Goal: Transaction & Acquisition: Purchase product/service

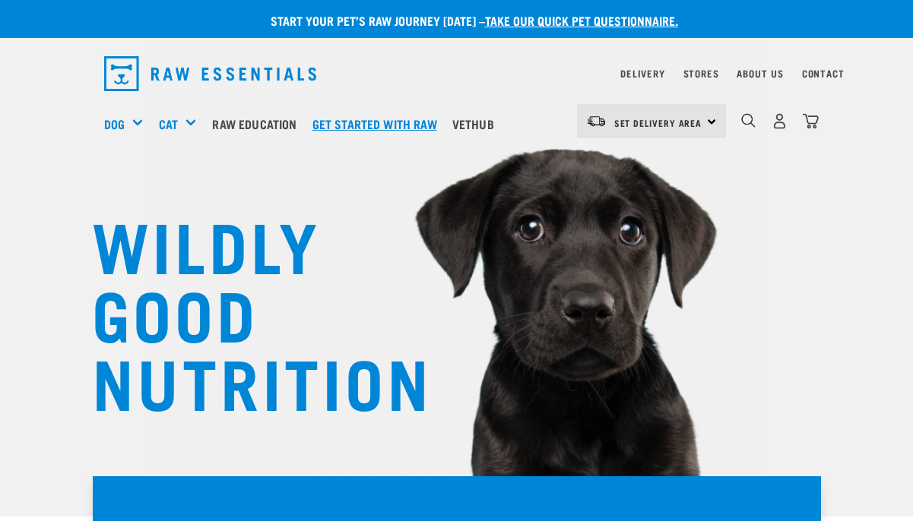
click at [390, 130] on link "Get started with Raw" at bounding box center [378, 123] width 140 height 61
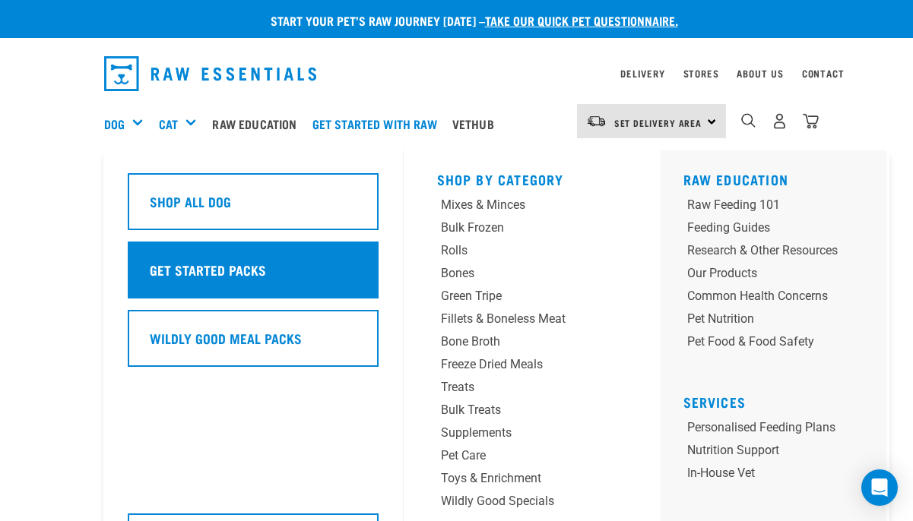
click at [177, 252] on div "Get Started Packs" at bounding box center [253, 270] width 251 height 57
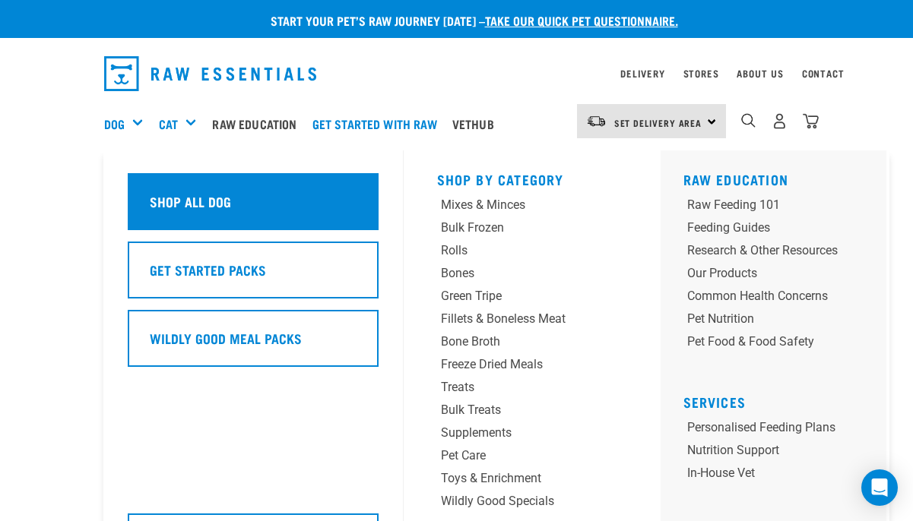
click at [168, 198] on h5 "Shop All Dog" at bounding box center [190, 201] width 81 height 20
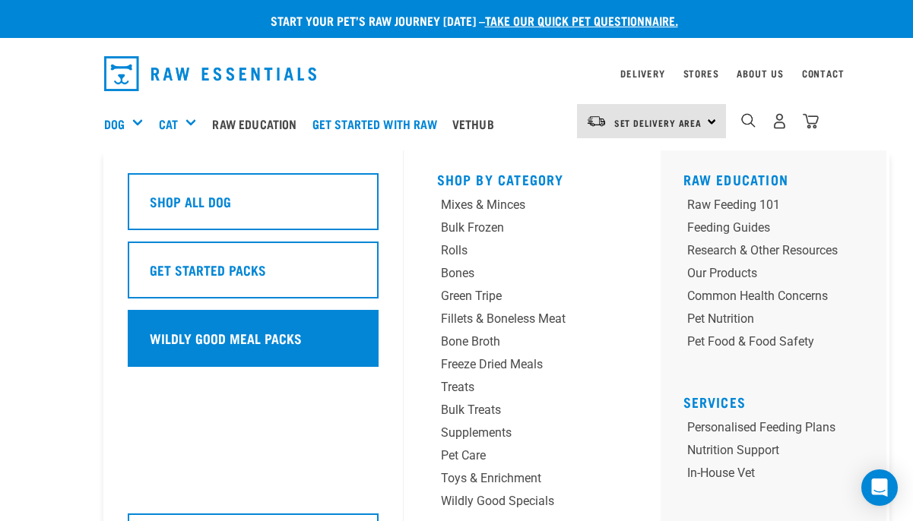
click at [195, 327] on div "Wildly Good Meal Packs" at bounding box center [253, 338] width 251 height 57
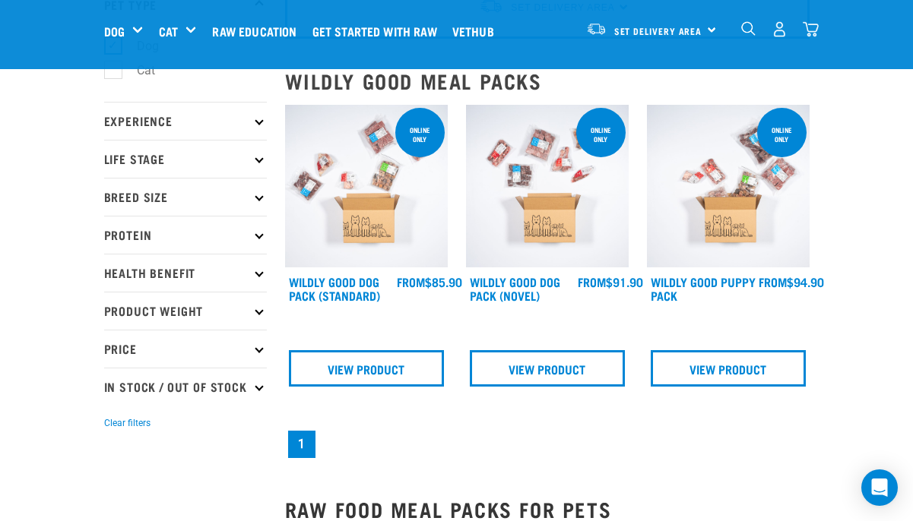
scroll to position [139, 0]
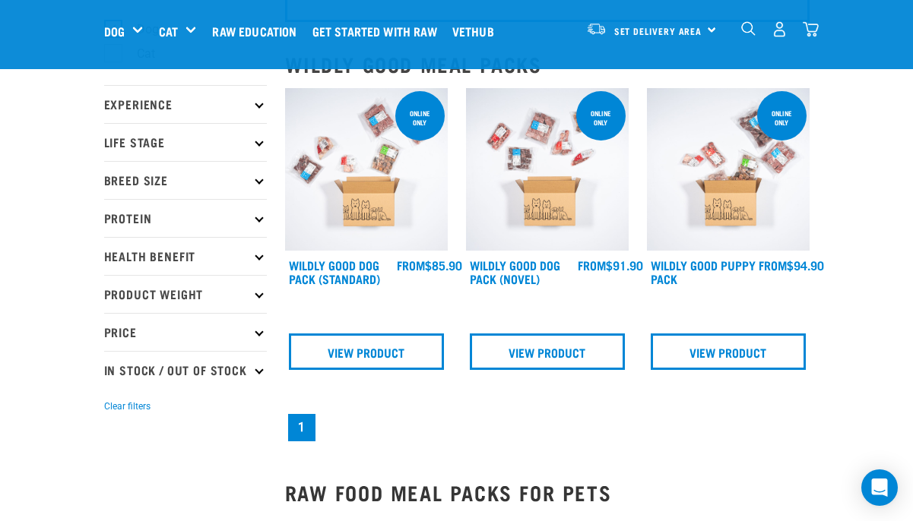
click at [320, 271] on h4 "Wildly Good Dog Pack (Standard)" at bounding box center [343, 273] width 109 height 30
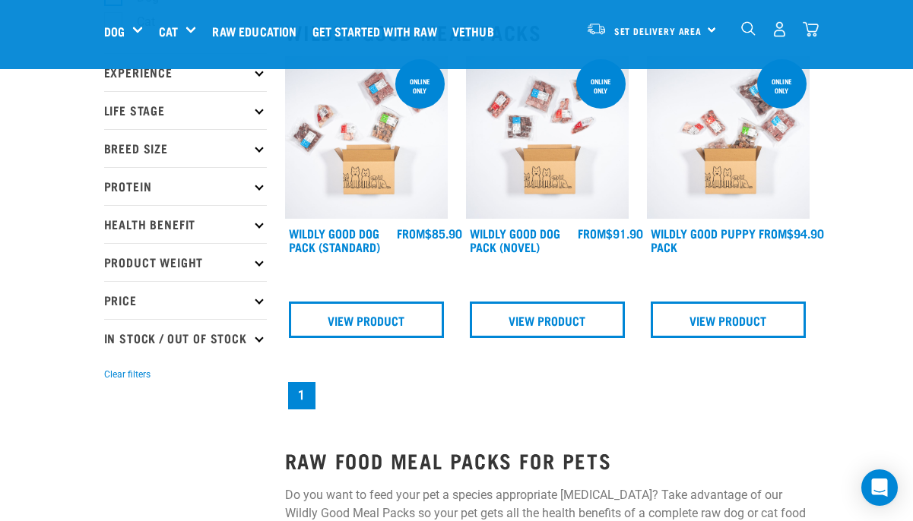
scroll to position [168, 0]
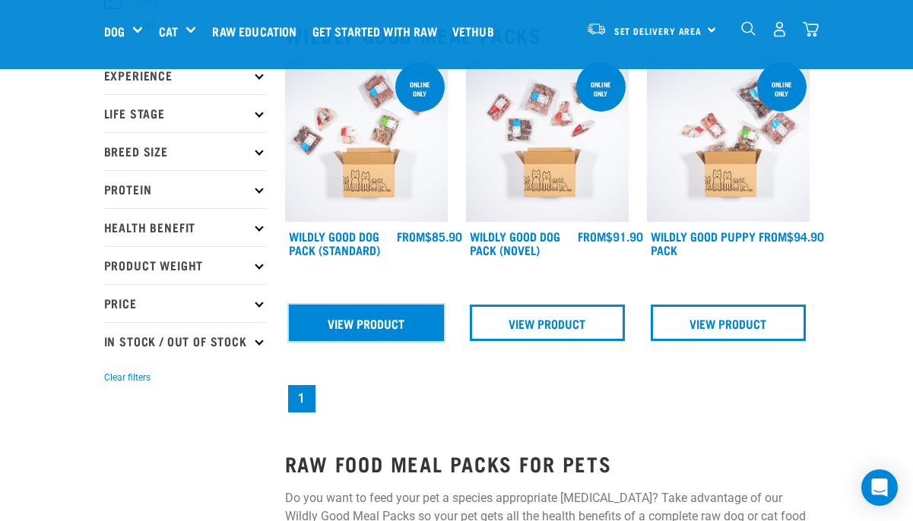
click at [343, 318] on link "View Product" at bounding box center [366, 323] width 155 height 36
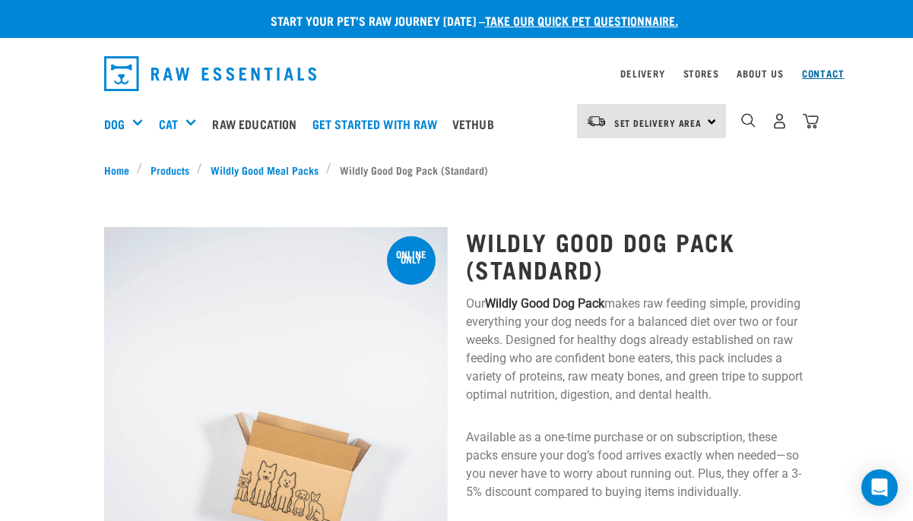
click at [815, 75] on link "Contact" at bounding box center [823, 73] width 43 height 5
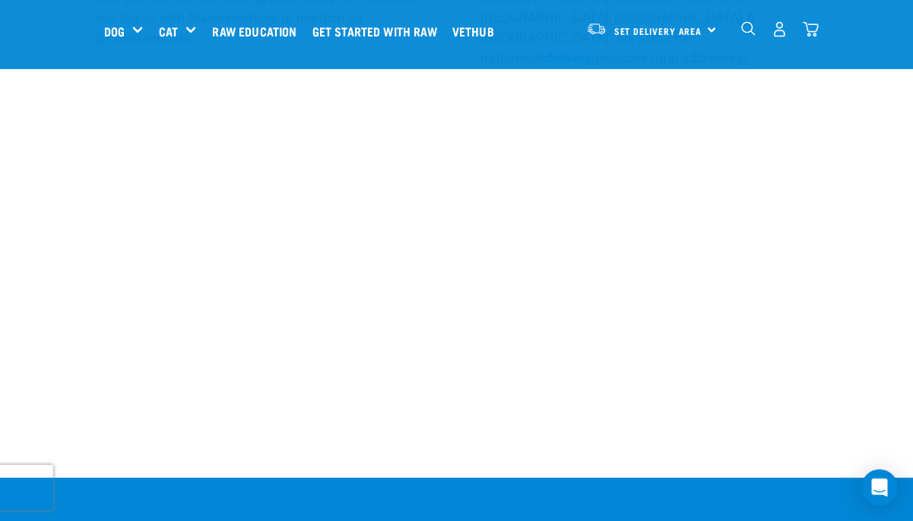
scroll to position [1001, 0]
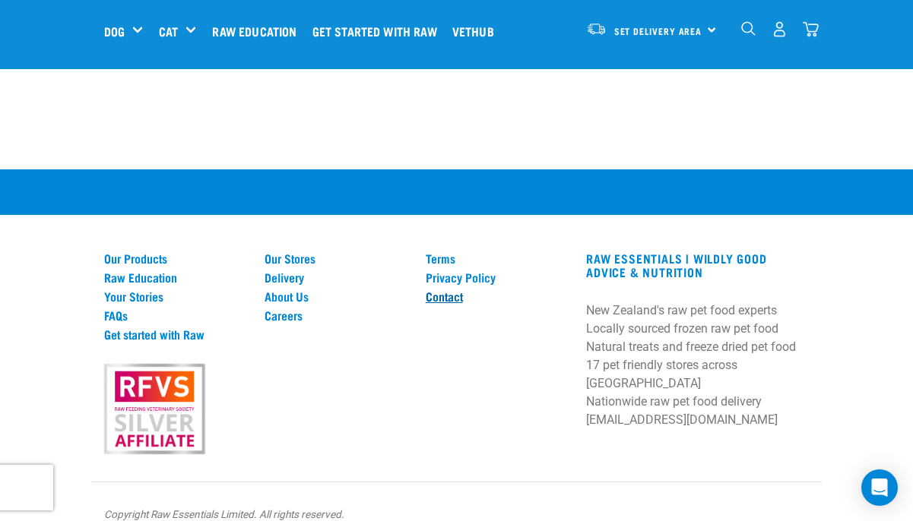
click at [451, 290] on link "Contact" at bounding box center [497, 297] width 143 height 14
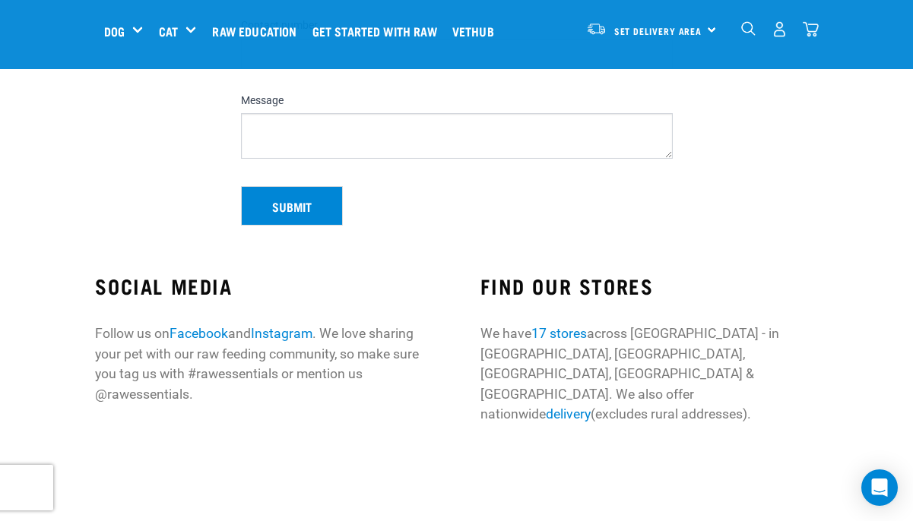
scroll to position [339, 0]
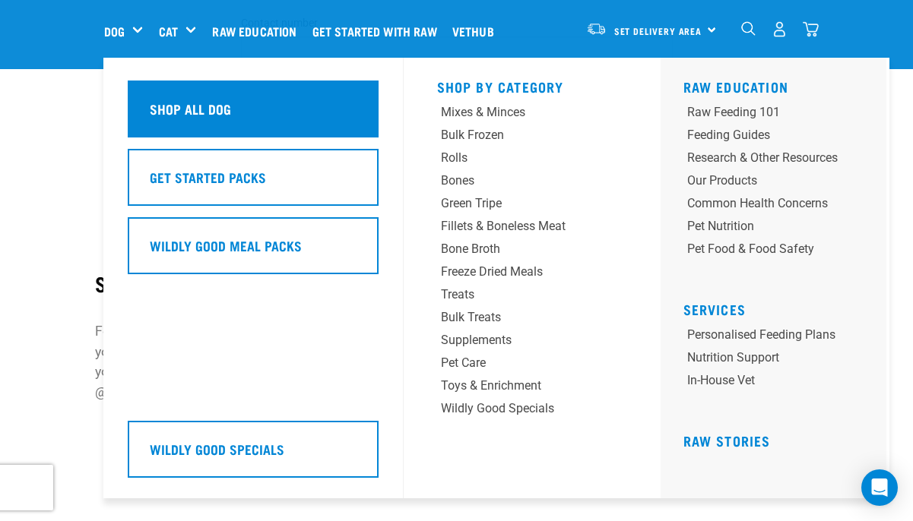
click at [187, 118] on h5 "Shop All Dog" at bounding box center [190, 109] width 81 height 20
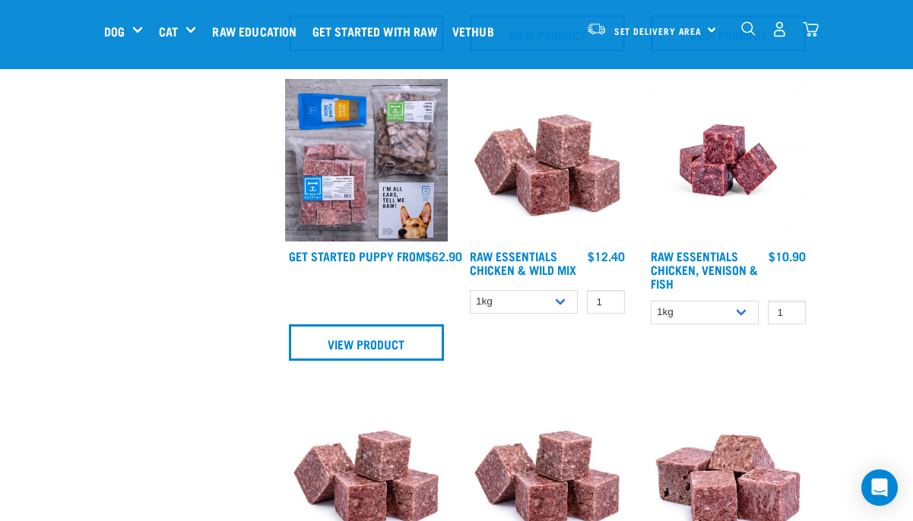
scroll to position [1025, 0]
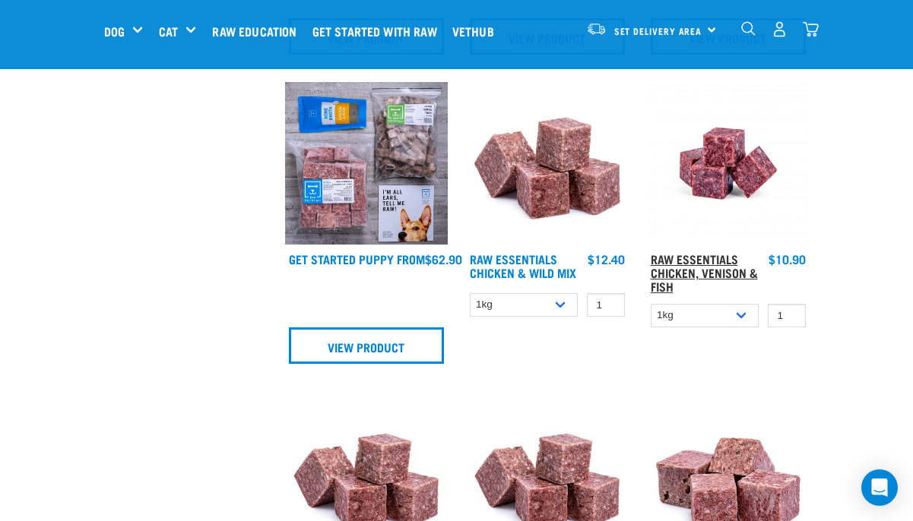
click at [703, 265] on link "Raw Essentials Chicken, Venison & Fish" at bounding box center [703, 272] width 107 height 34
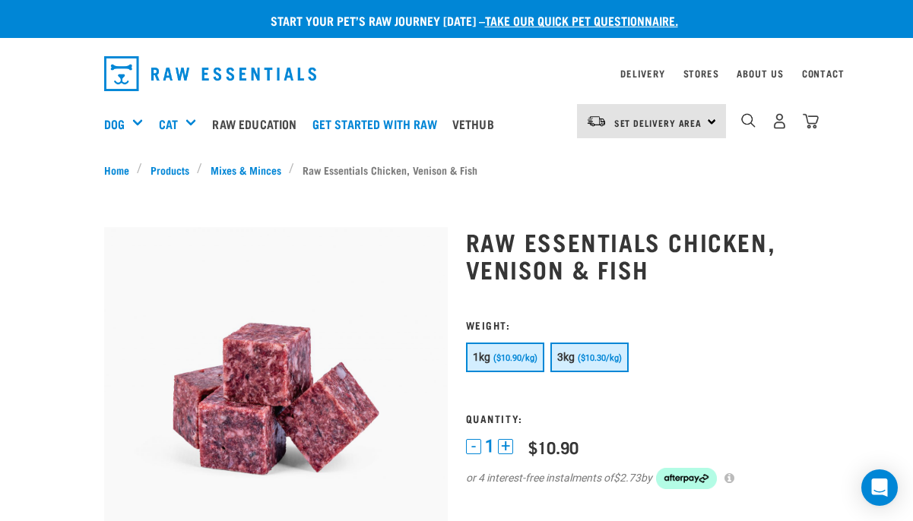
click at [577, 357] on span "($10.30/kg)" at bounding box center [599, 358] width 44 height 10
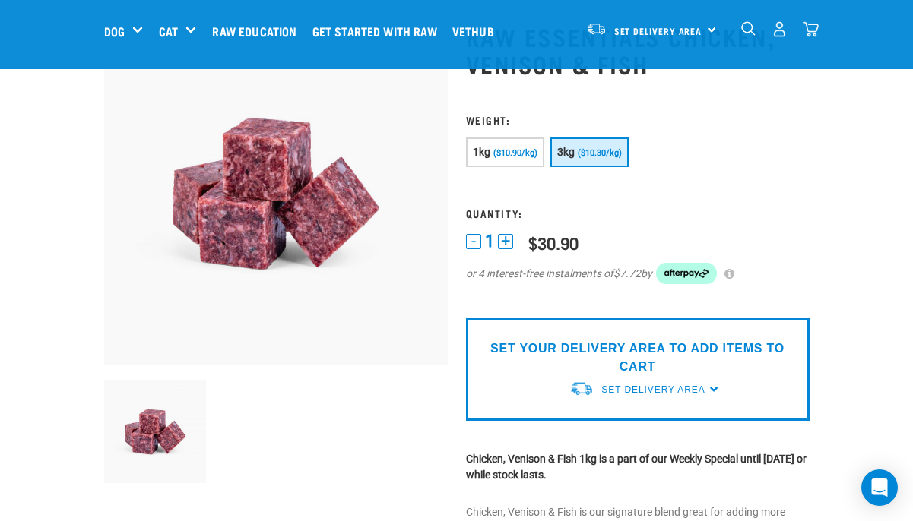
scroll to position [33, 0]
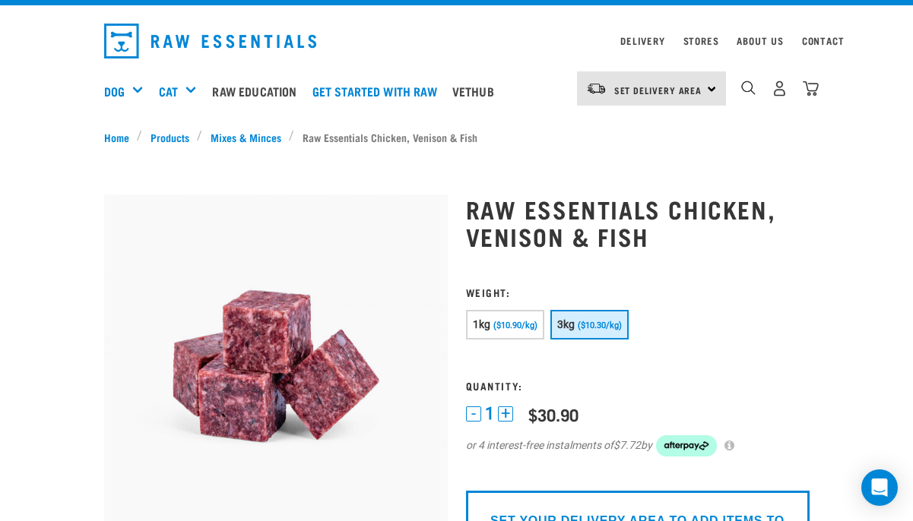
click at [507, 410] on button "+" at bounding box center [505, 414] width 15 height 15
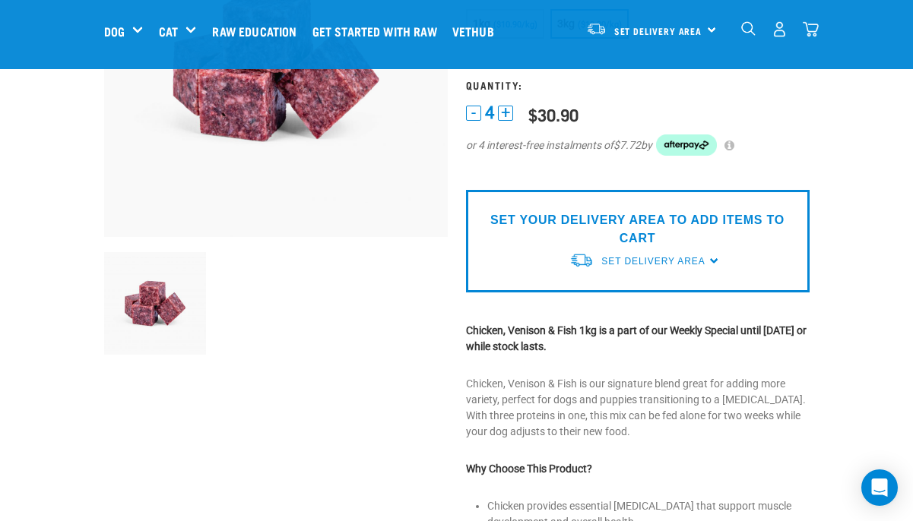
scroll to position [236, 0]
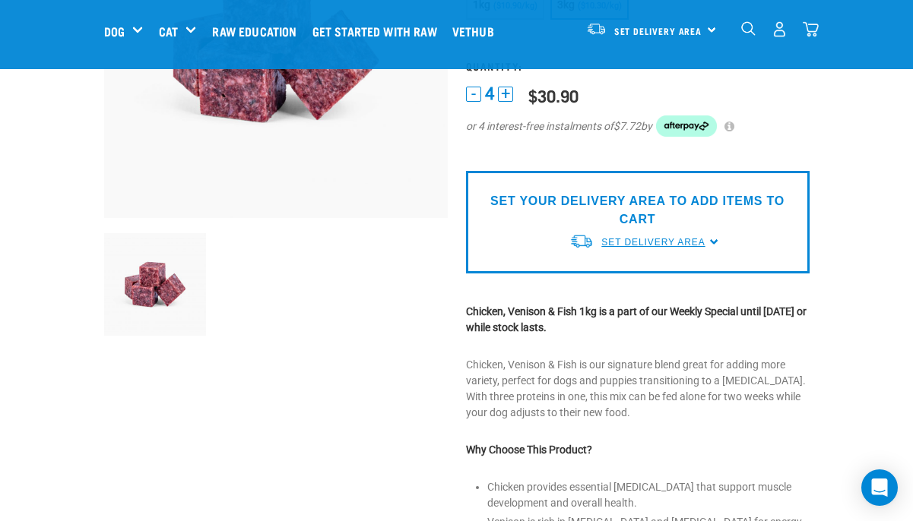
click at [615, 245] on span "Set Delivery Area" at bounding box center [652, 242] width 103 height 11
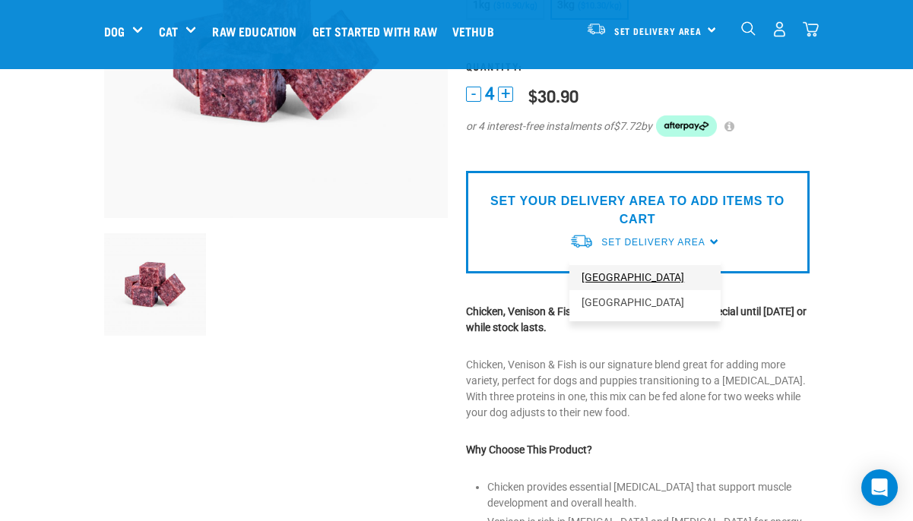
click at [609, 277] on link "[GEOGRAPHIC_DATA]" at bounding box center [644, 277] width 151 height 25
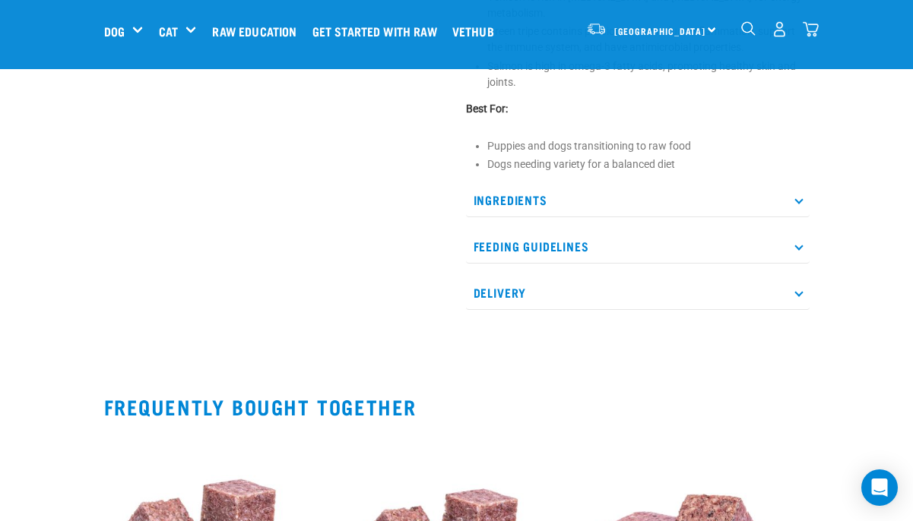
scroll to position [653, 0]
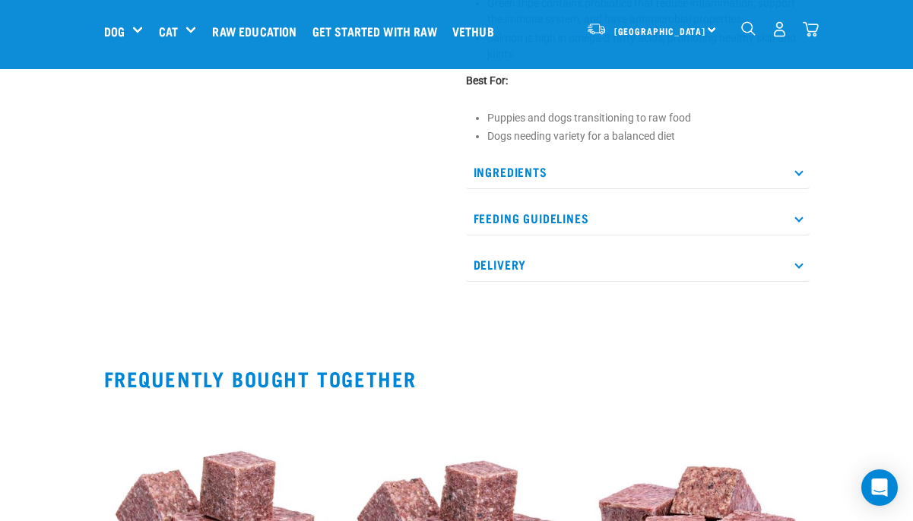
click at [656, 209] on p "Feeding Guidelines" at bounding box center [637, 218] width 343 height 34
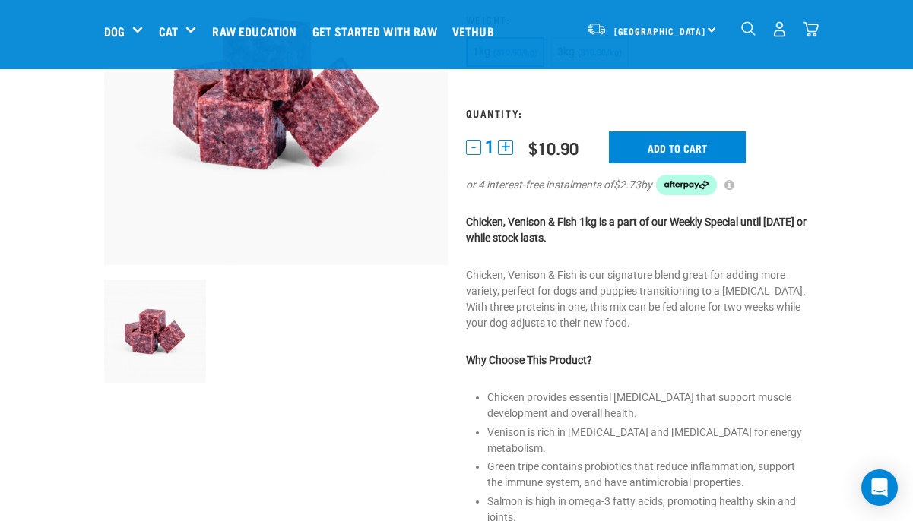
scroll to position [132, 0]
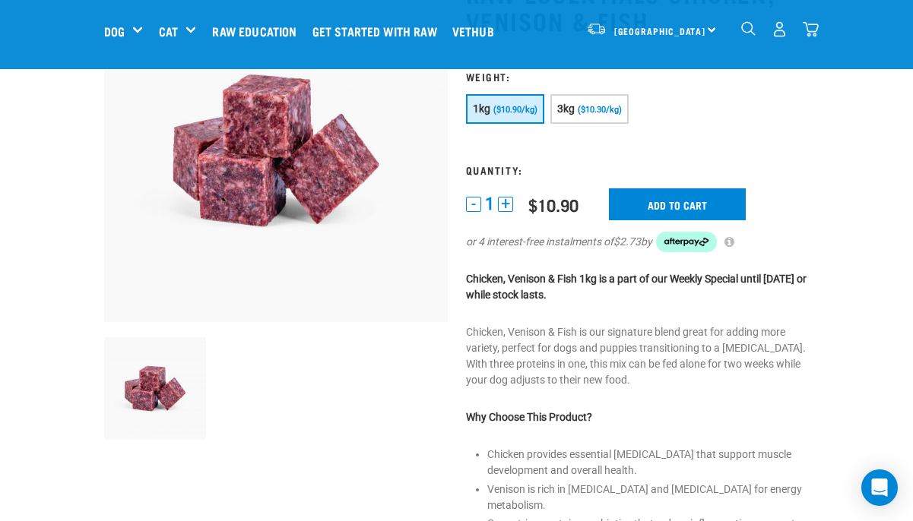
click at [509, 201] on button "+" at bounding box center [505, 204] width 15 height 15
click at [593, 107] on span "($10.30/kg)" at bounding box center [599, 110] width 44 height 10
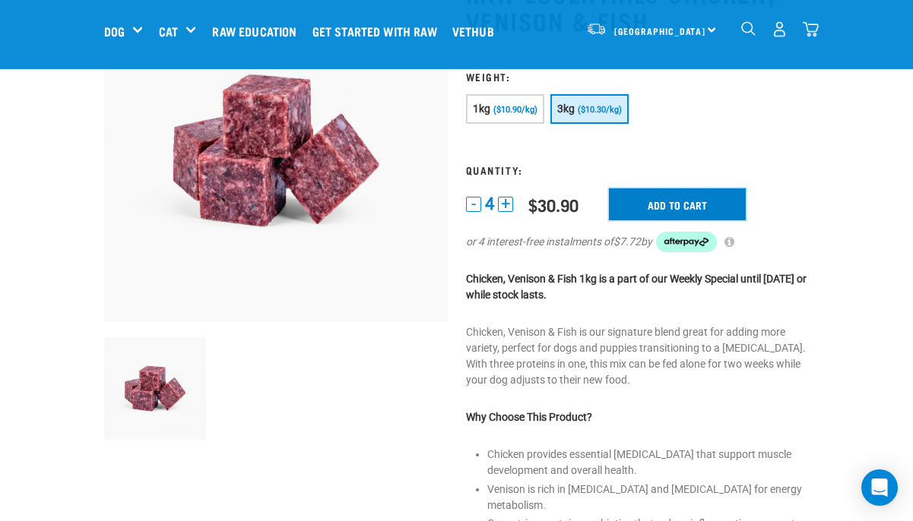
click at [648, 204] on input "Add to cart" at bounding box center [677, 204] width 137 height 32
click at [472, 205] on button "-" at bounding box center [473, 204] width 15 height 15
click at [652, 205] on input "Add to cart" at bounding box center [677, 204] width 137 height 32
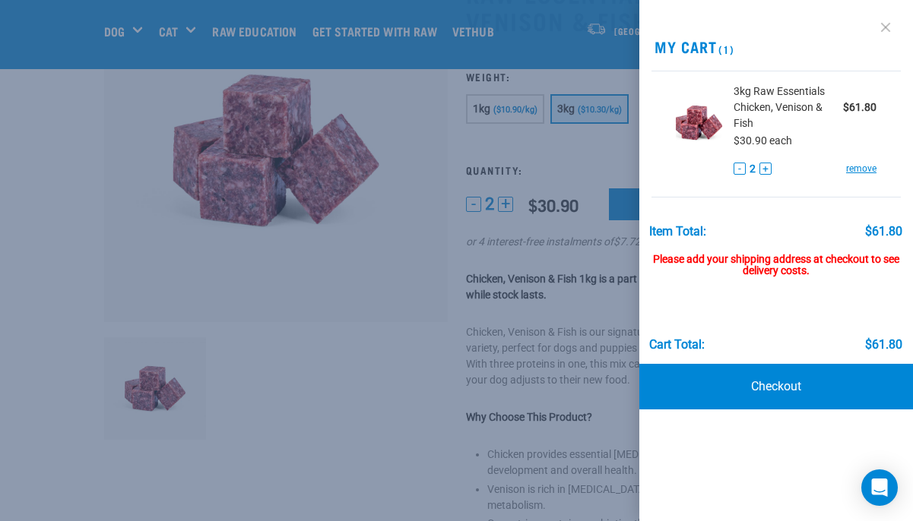
click at [881, 26] on link at bounding box center [885, 27] width 24 height 24
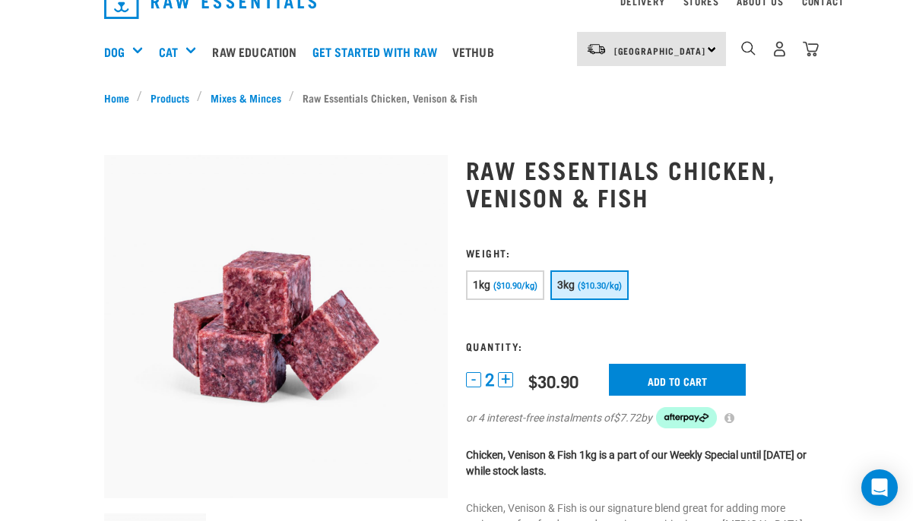
scroll to position [0, 0]
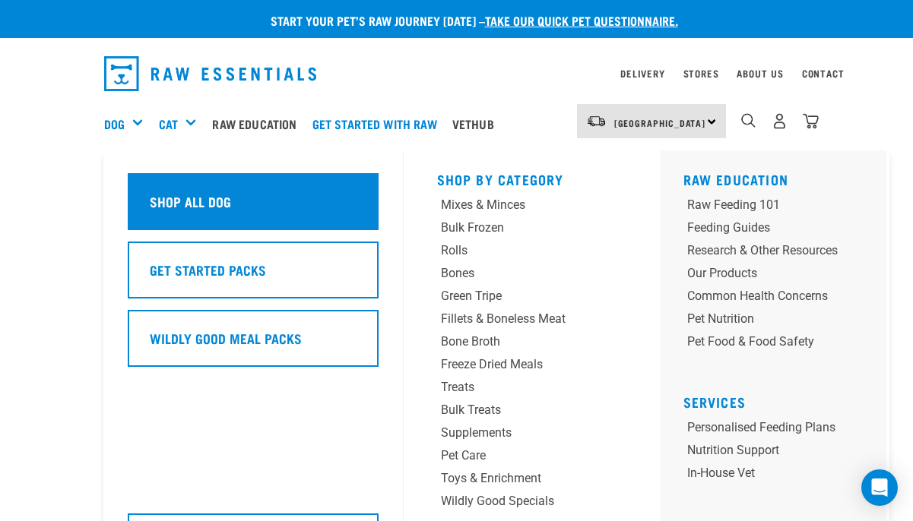
click at [172, 205] on h5 "Shop All Dog" at bounding box center [190, 201] width 81 height 20
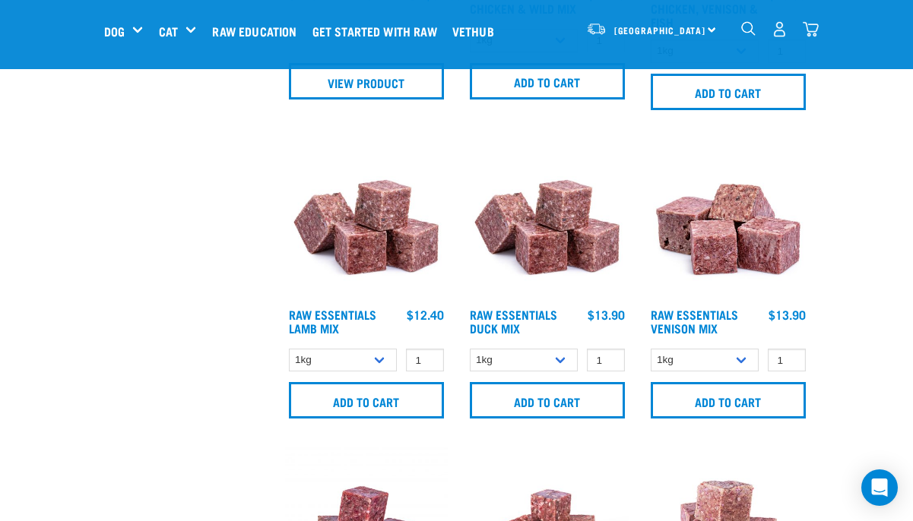
scroll to position [1223, 0]
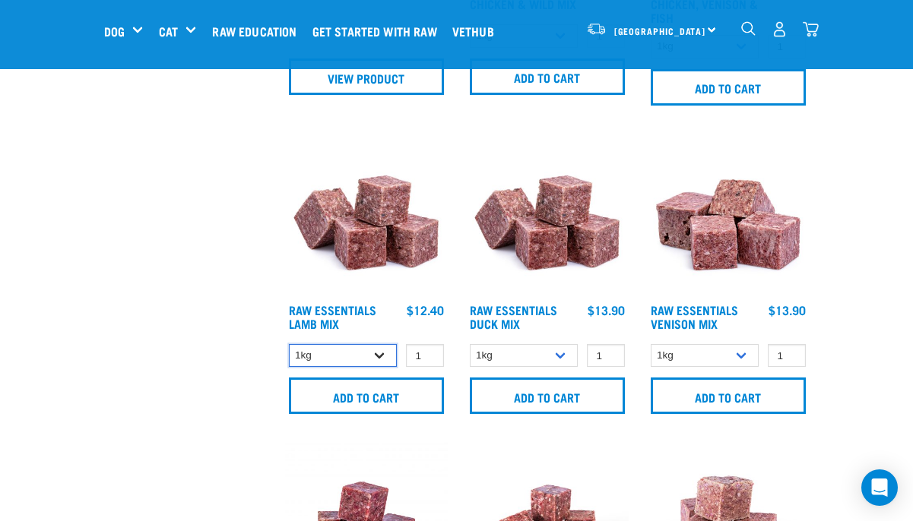
click at [378, 350] on select "1kg 3kg Bulk (10kg)" at bounding box center [343, 356] width 109 height 24
select select "24"
click at [289, 344] on select "1kg 3kg Bulk (10kg)" at bounding box center [343, 356] width 109 height 24
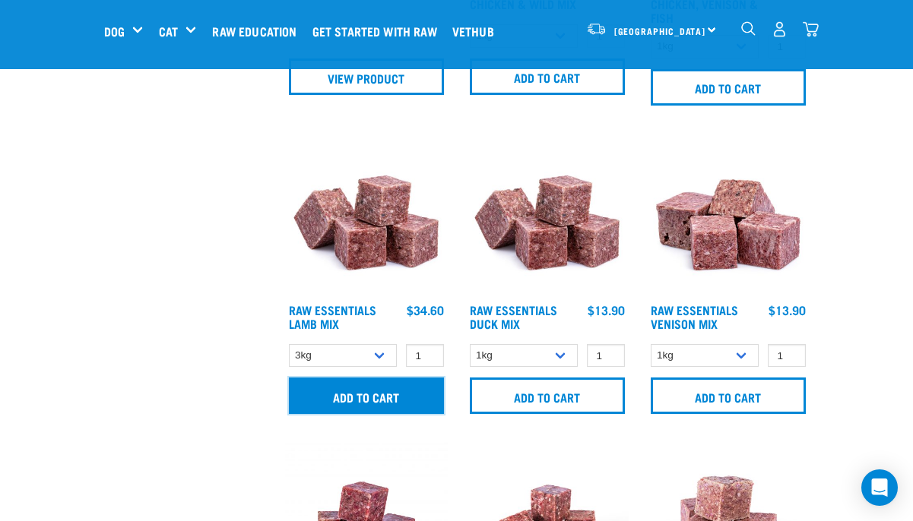
click at [378, 391] on input "Add to cart" at bounding box center [366, 396] width 155 height 36
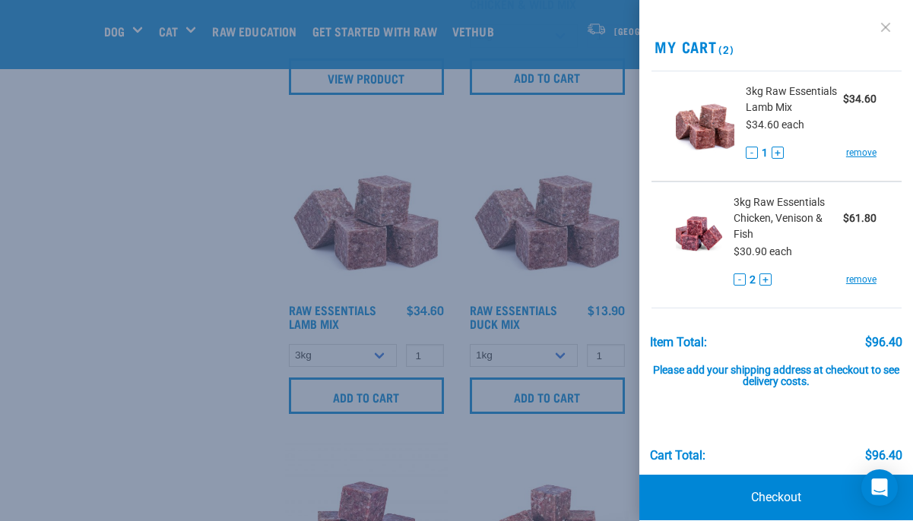
click at [884, 25] on link at bounding box center [885, 27] width 24 height 24
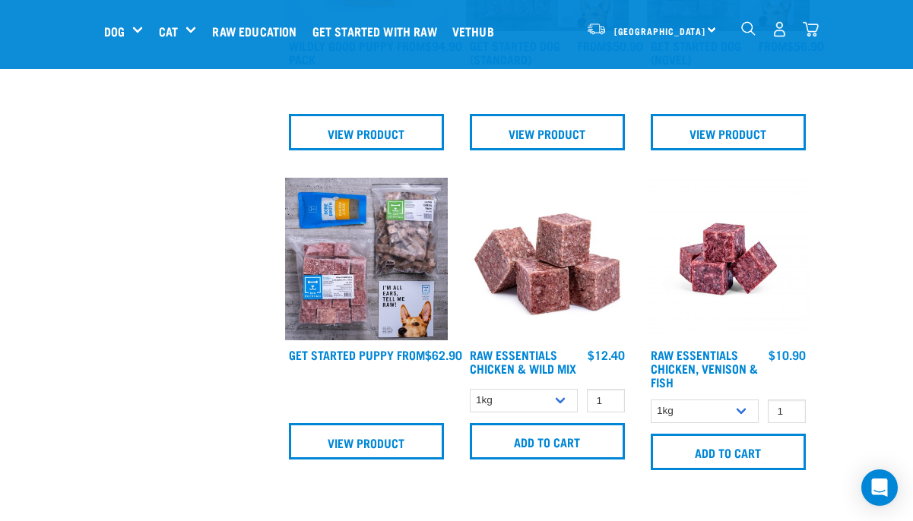
scroll to position [853, 0]
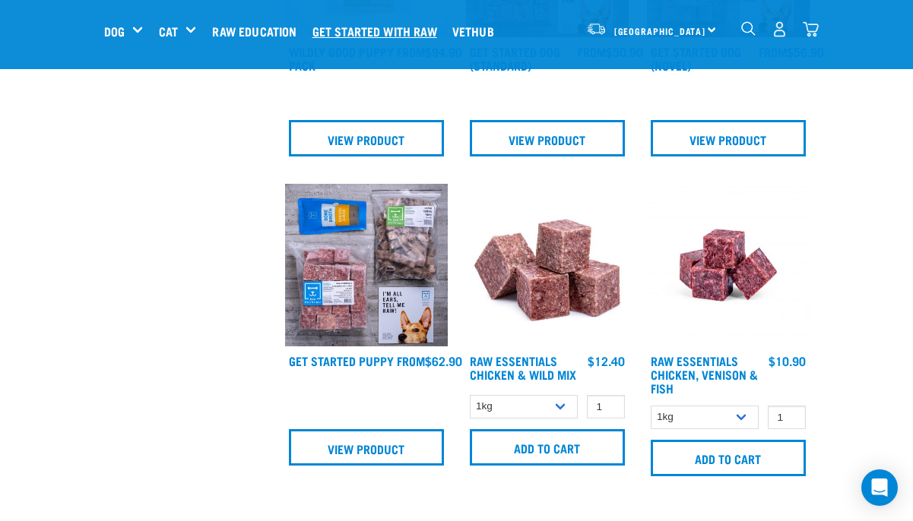
click at [367, 24] on link "Get started with Raw" at bounding box center [378, 31] width 140 height 61
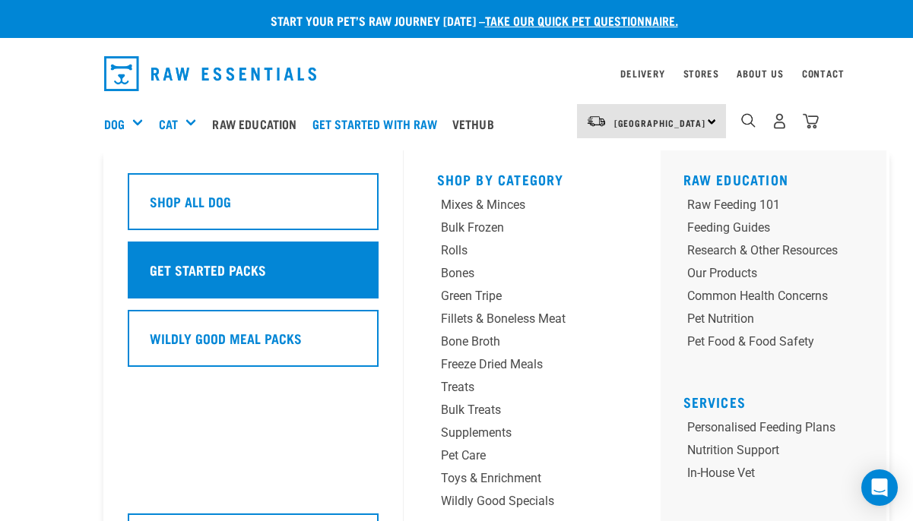
click at [185, 267] on h5 "Get Started Packs" at bounding box center [208, 270] width 116 height 20
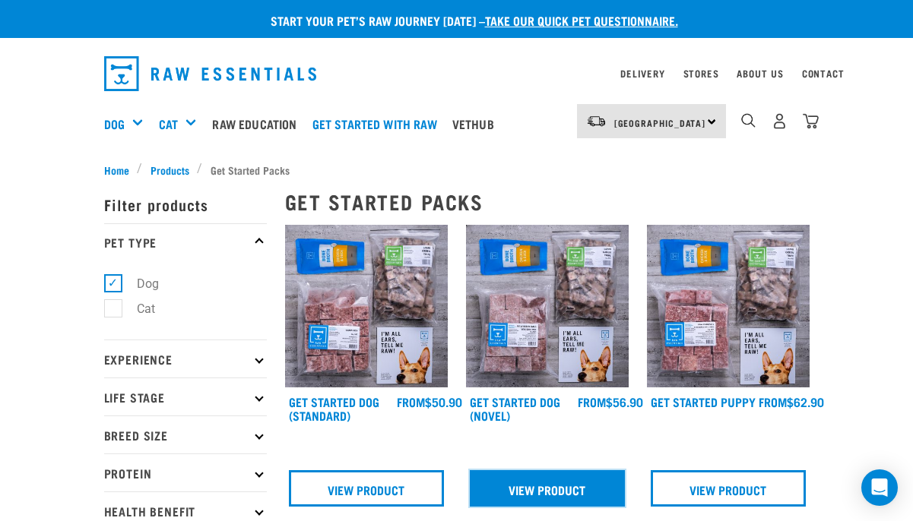
click at [547, 498] on link "View Product" at bounding box center [547, 488] width 155 height 36
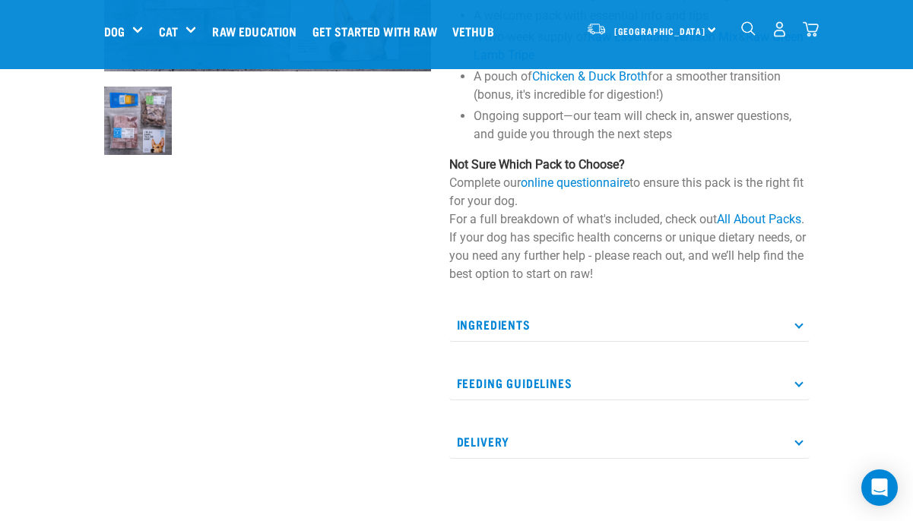
scroll to position [369, 0]
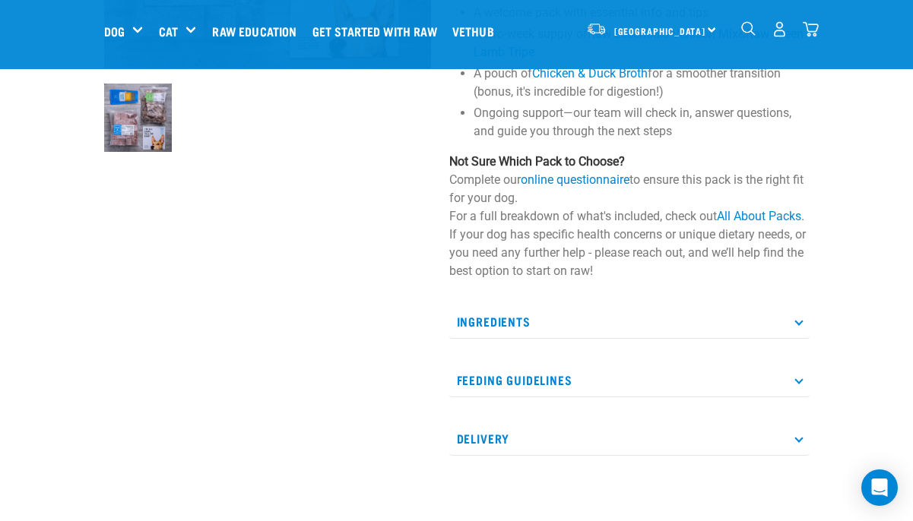
click at [799, 321] on icon at bounding box center [798, 321] width 8 height 8
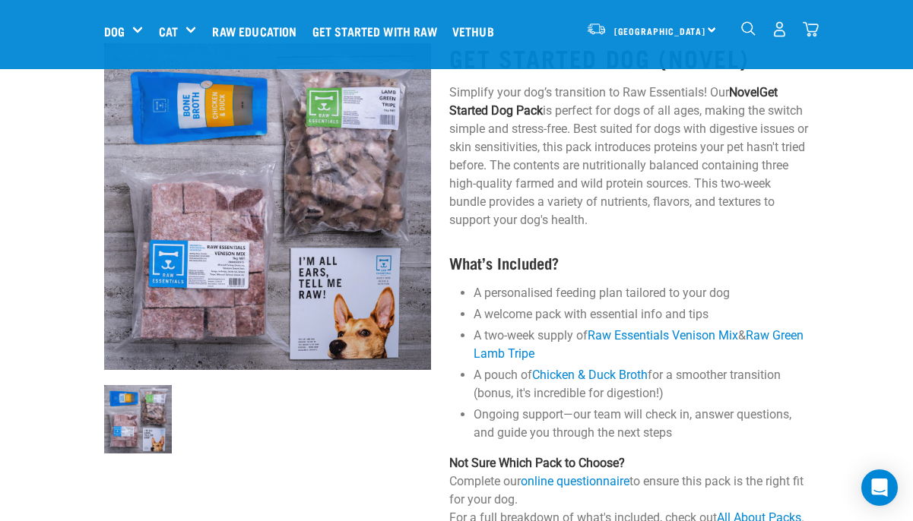
scroll to position [71, 0]
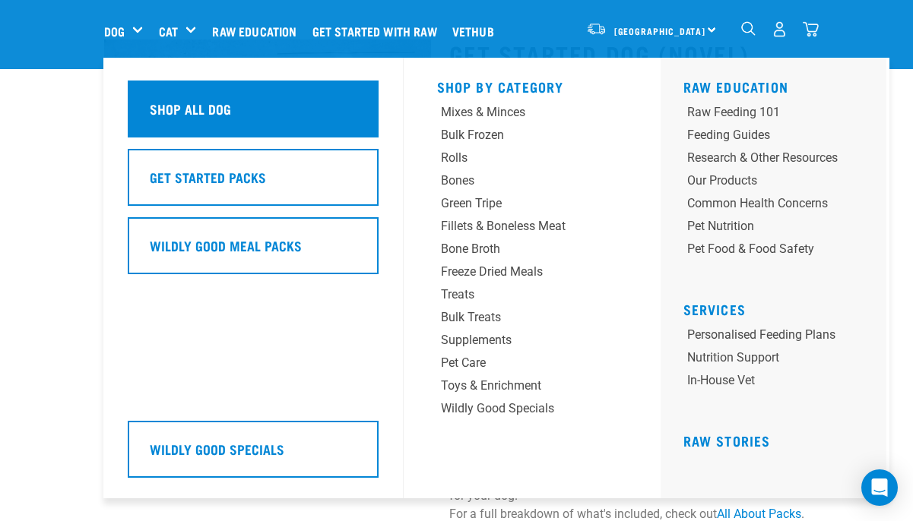
click at [147, 116] on div "Shop All Dog" at bounding box center [253, 109] width 251 height 57
click at [195, 115] on h5 "Shop All Dog" at bounding box center [190, 109] width 81 height 20
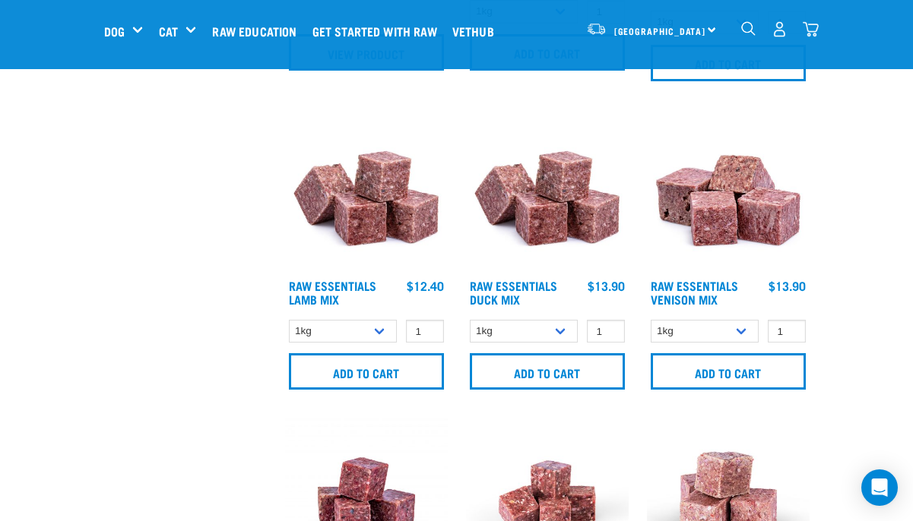
scroll to position [1232, 0]
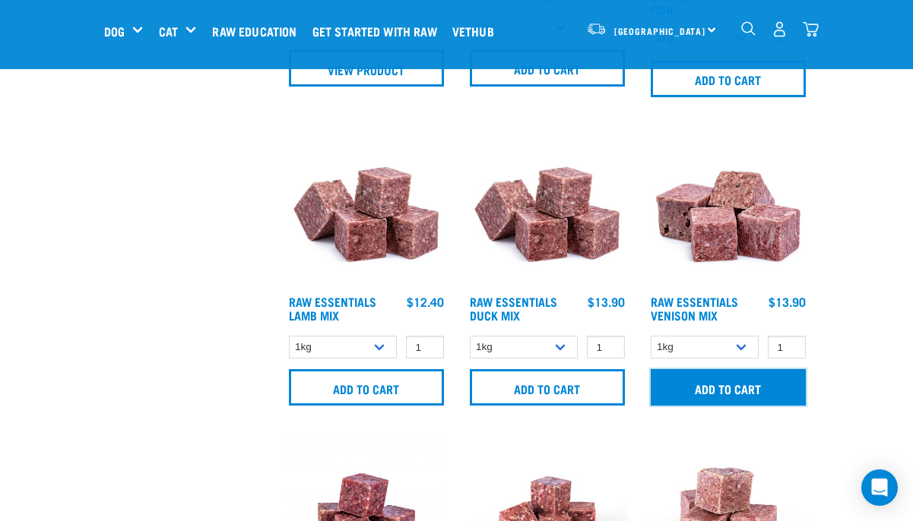
click at [730, 389] on input "Add to cart" at bounding box center [727, 387] width 155 height 36
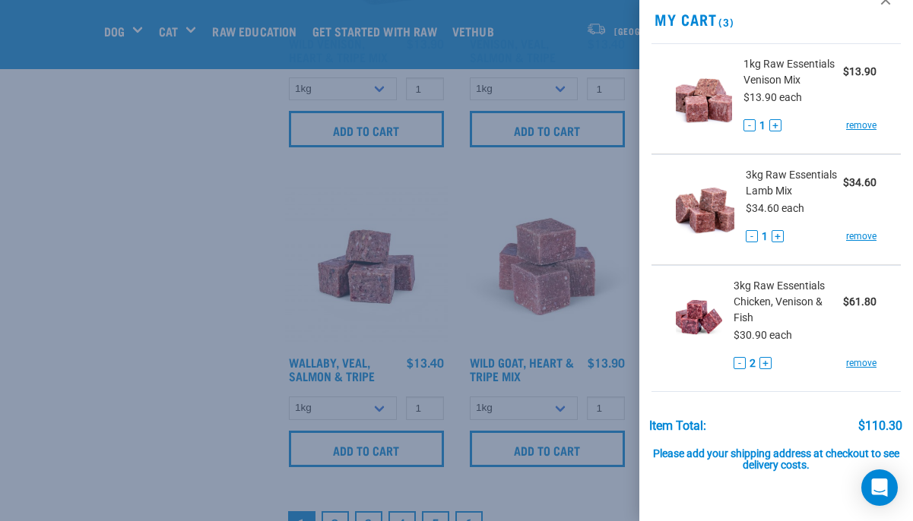
scroll to position [36, 0]
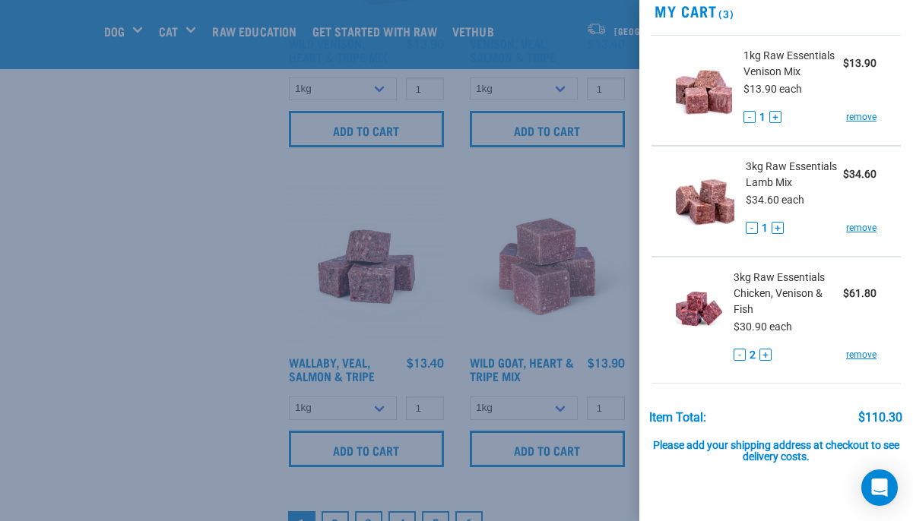
click at [161, 185] on div at bounding box center [456, 260] width 913 height 521
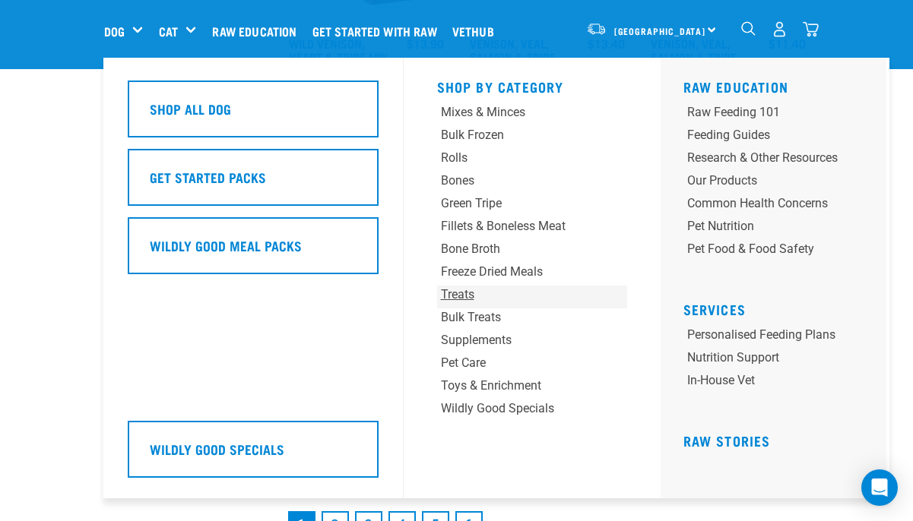
click at [466, 293] on div "Treats" at bounding box center [516, 295] width 150 height 18
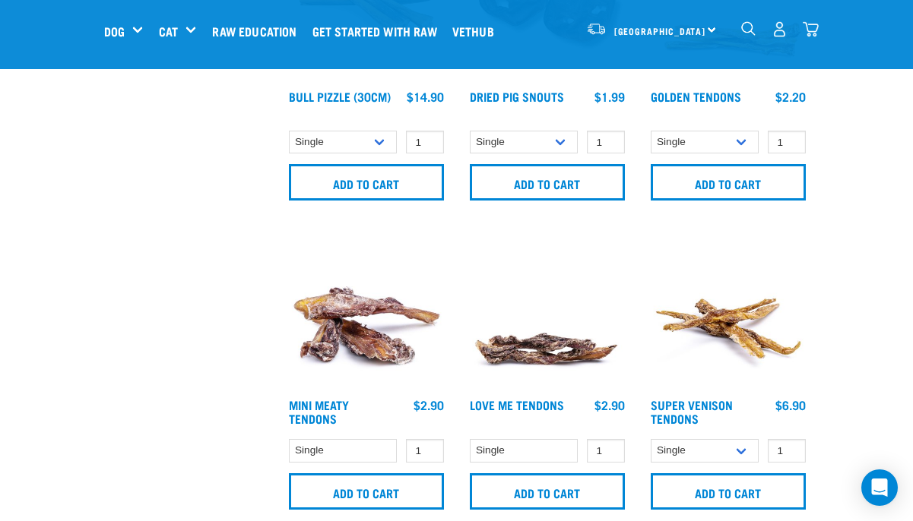
scroll to position [808, 0]
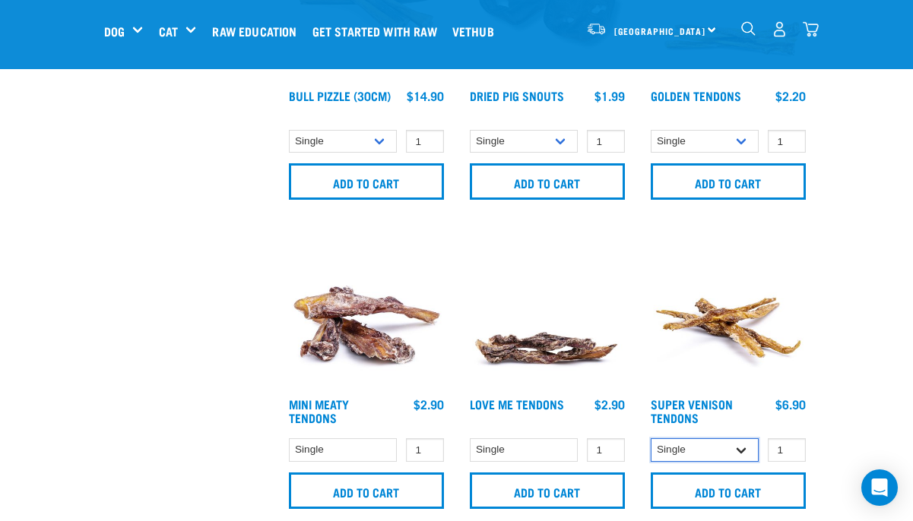
click at [736, 442] on select "Single 10 per pack 25 per pack" at bounding box center [704, 450] width 109 height 24
select select "682009"
click at [650, 438] on select "Single 10 per pack 25 per pack" at bounding box center [704, 450] width 109 height 24
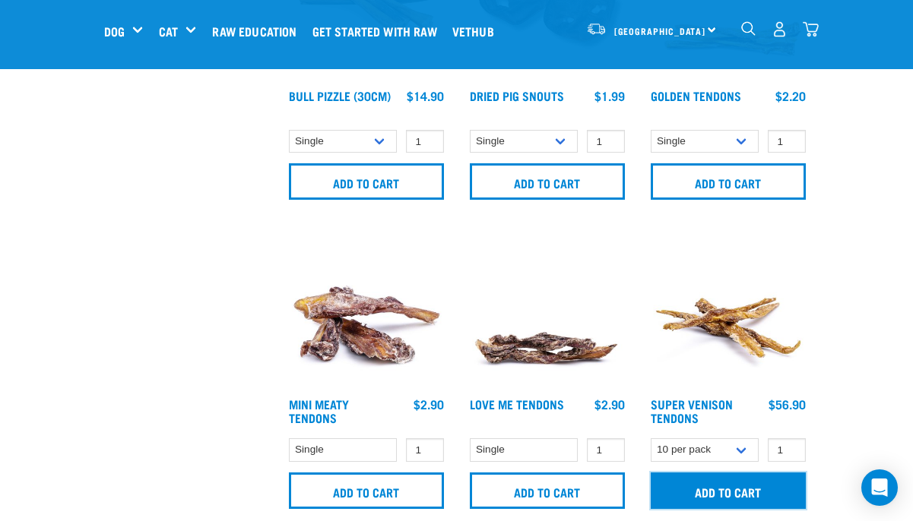
click at [720, 489] on input "Add to cart" at bounding box center [727, 491] width 155 height 36
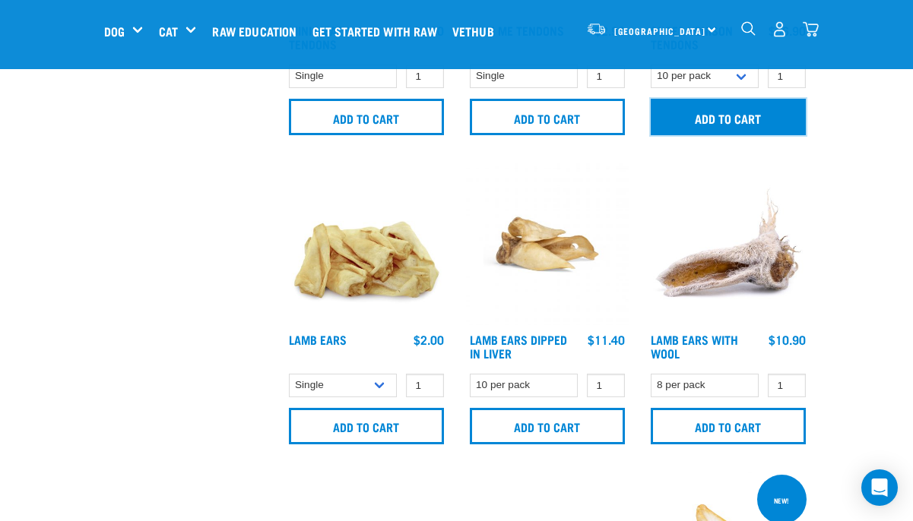
scroll to position [1188, 0]
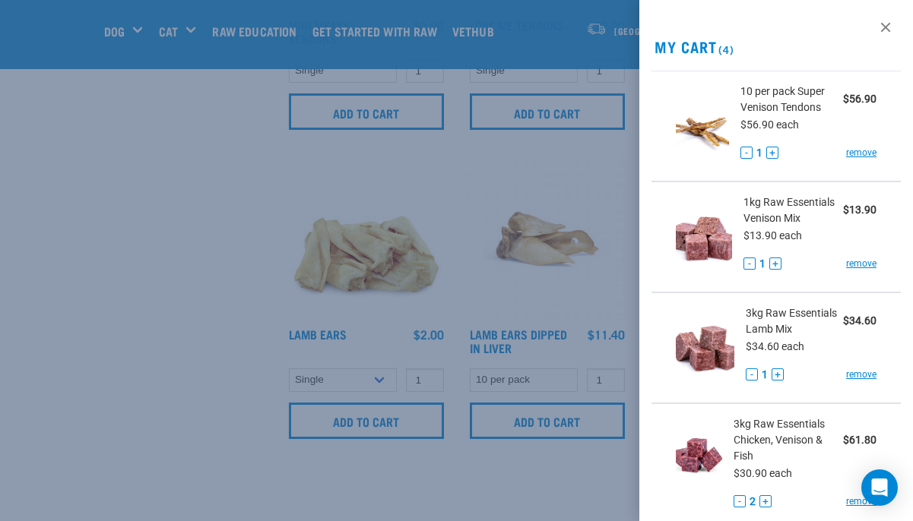
click at [377, 375] on div at bounding box center [456, 260] width 913 height 521
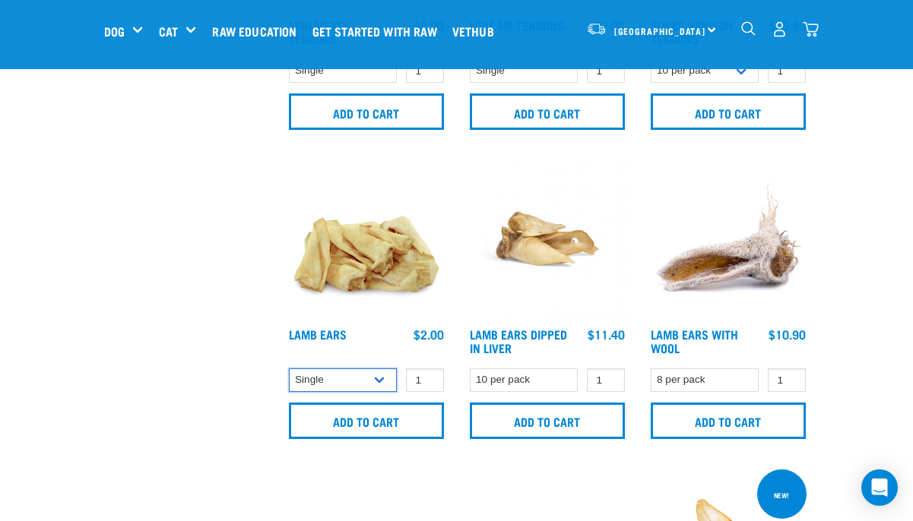
click at [377, 375] on select "Single 10 per pack 1kg" at bounding box center [343, 381] width 109 height 24
select select "800"
click at [289, 369] on select "Single 10 per pack 1kg" at bounding box center [343, 381] width 109 height 24
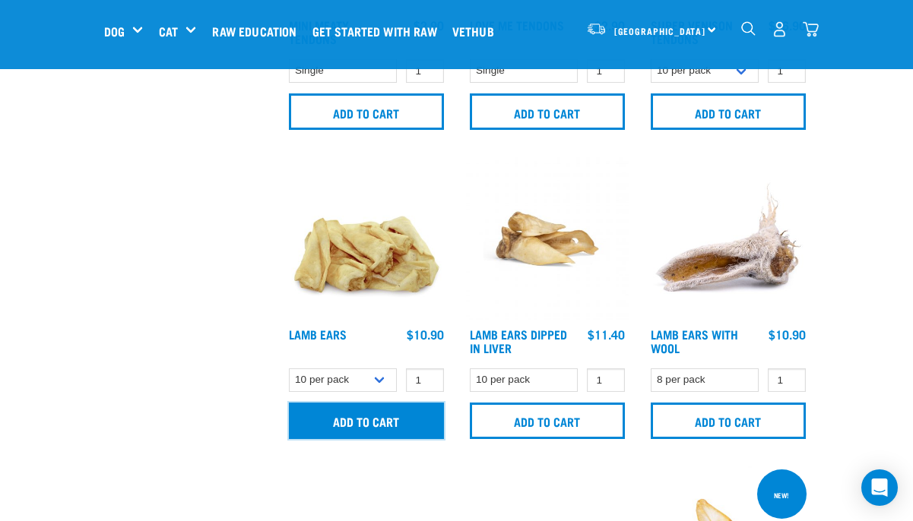
click at [360, 419] on input "Add to cart" at bounding box center [366, 421] width 155 height 36
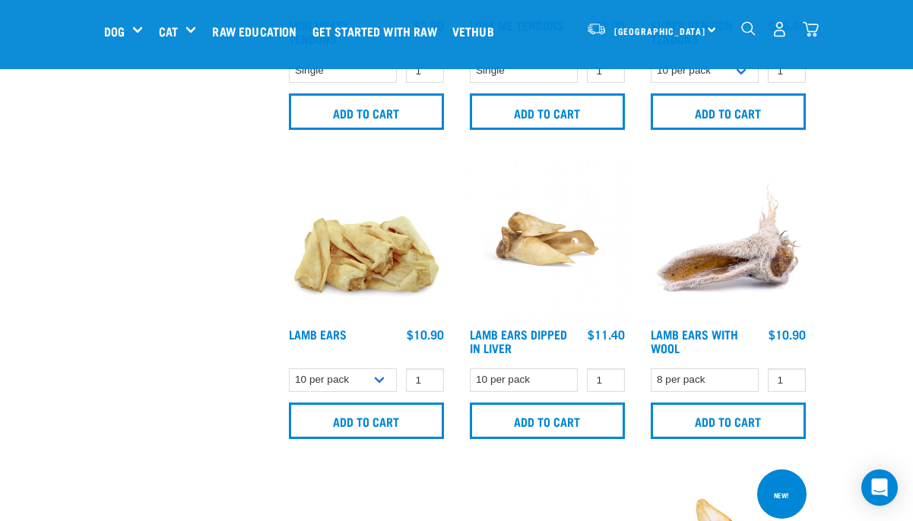
click at [812, 28] on img "dropdown navigation" at bounding box center [810, 29] width 16 height 16
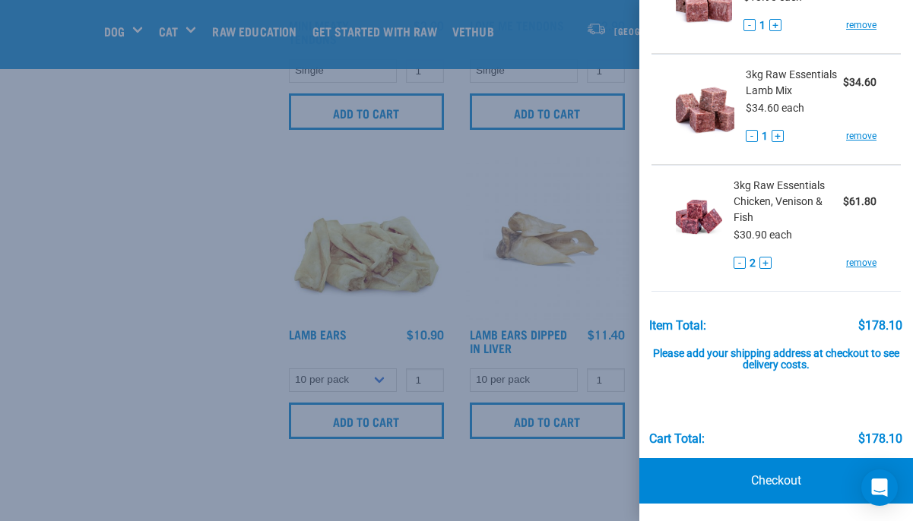
scroll to position [350, 0]
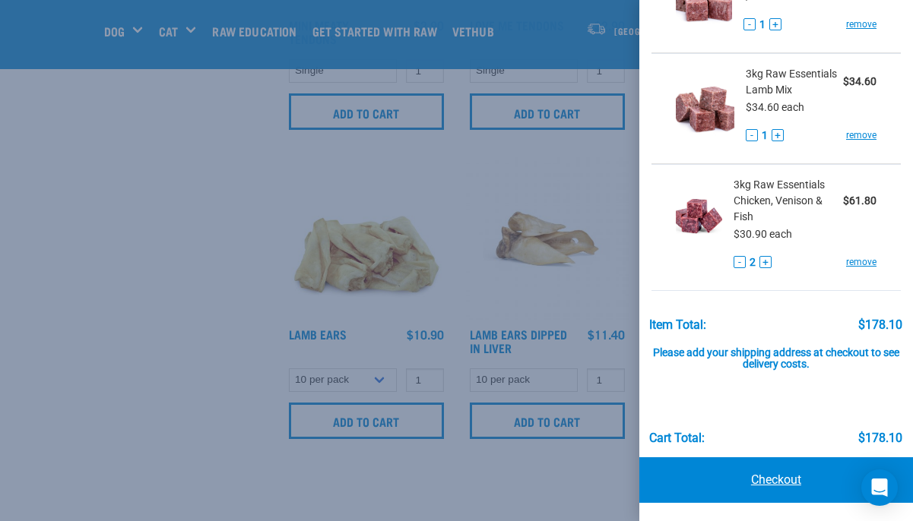
click at [791, 479] on link "Checkout" at bounding box center [776, 480] width 274 height 46
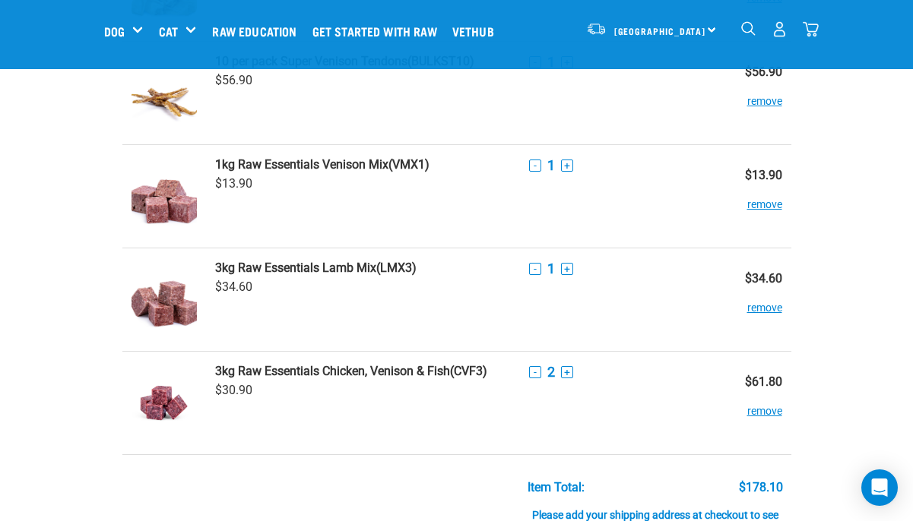
scroll to position [199, 0]
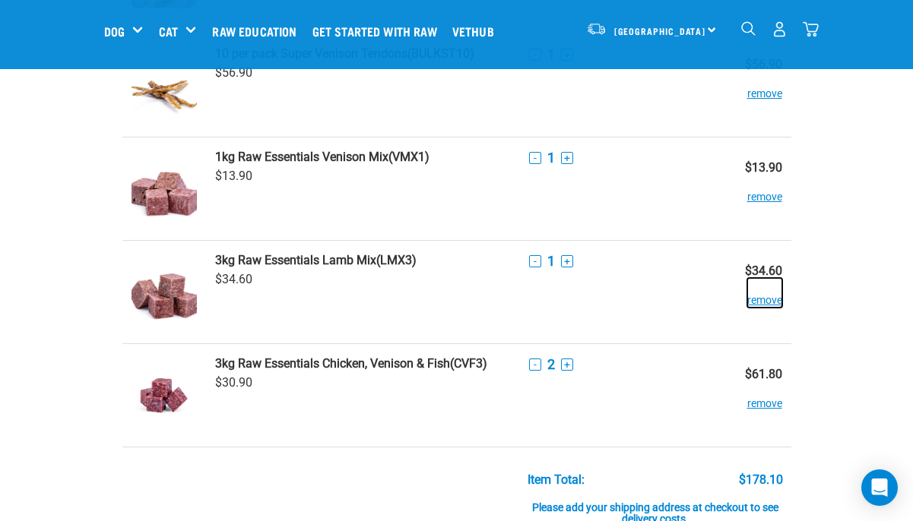
click at [755, 297] on button "remove" at bounding box center [764, 293] width 35 height 30
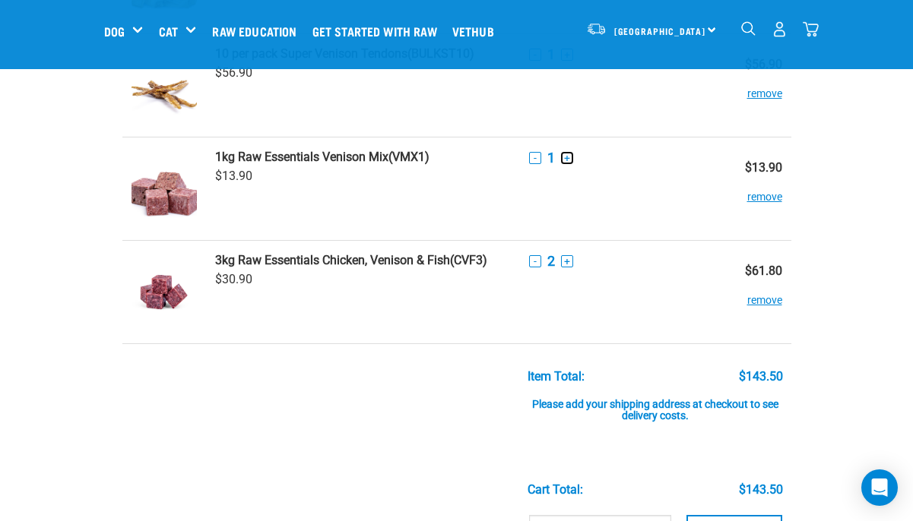
click at [570, 157] on button "+" at bounding box center [567, 158] width 12 height 12
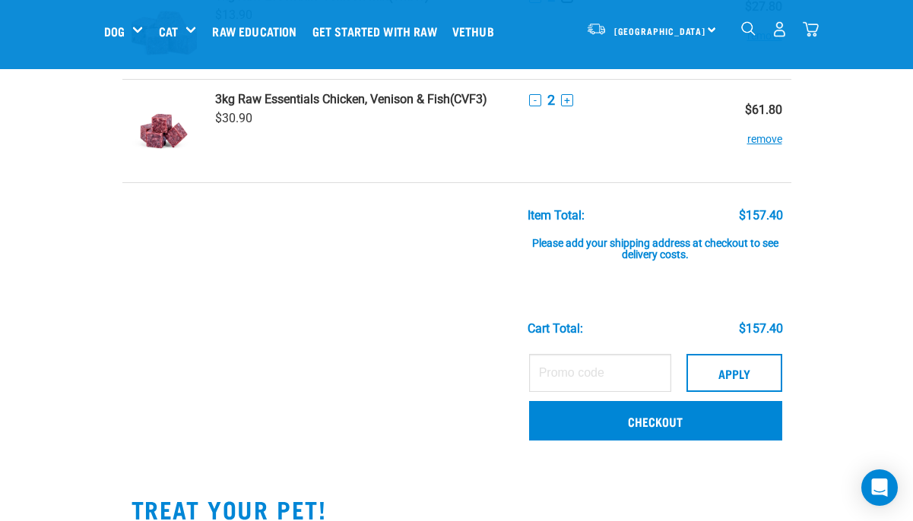
scroll to position [382, 0]
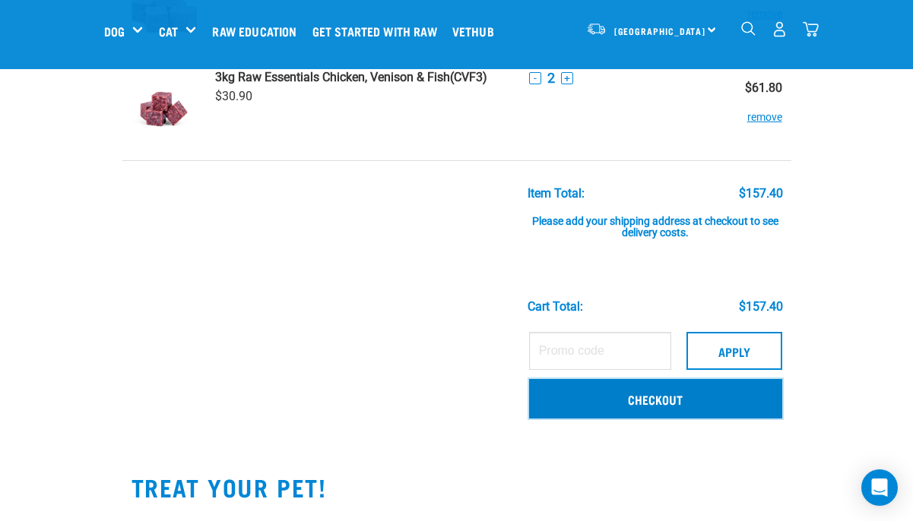
click at [612, 396] on link "Checkout" at bounding box center [655, 399] width 253 height 40
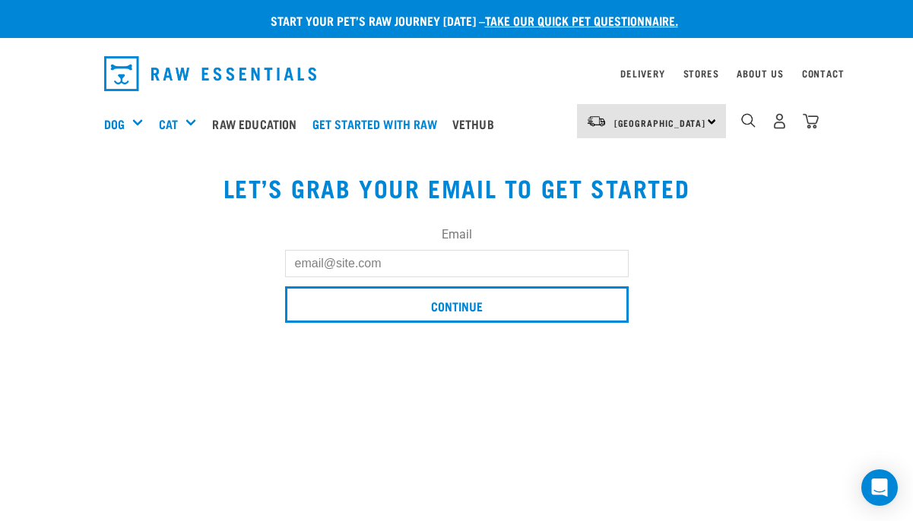
click at [379, 264] on input "Email" at bounding box center [456, 263] width 343 height 27
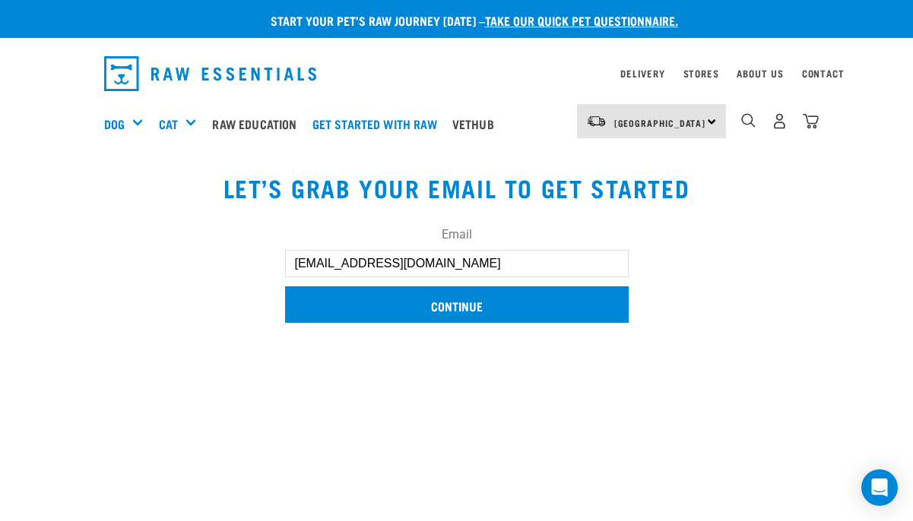
type input "[EMAIL_ADDRESS][DOMAIN_NAME]"
click at [372, 312] on input "Continue" at bounding box center [456, 304] width 343 height 36
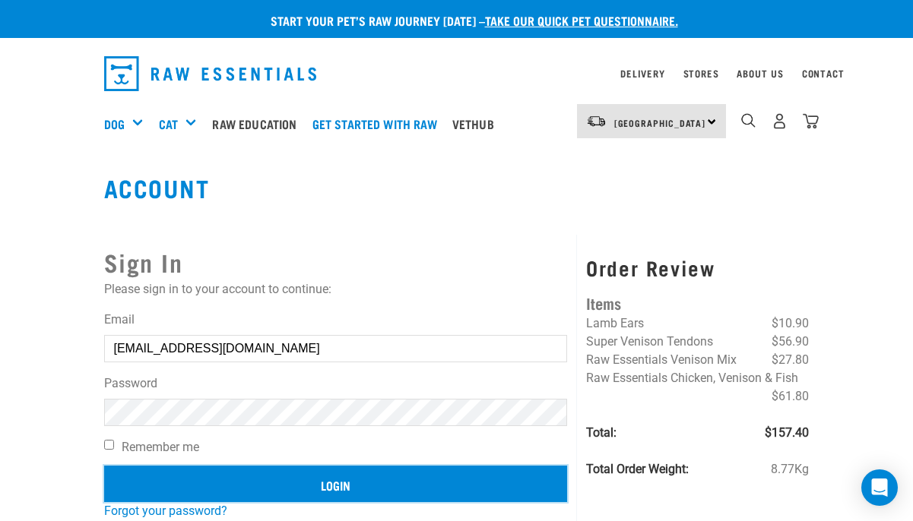
click at [274, 479] on input "Login" at bounding box center [336, 484] width 464 height 36
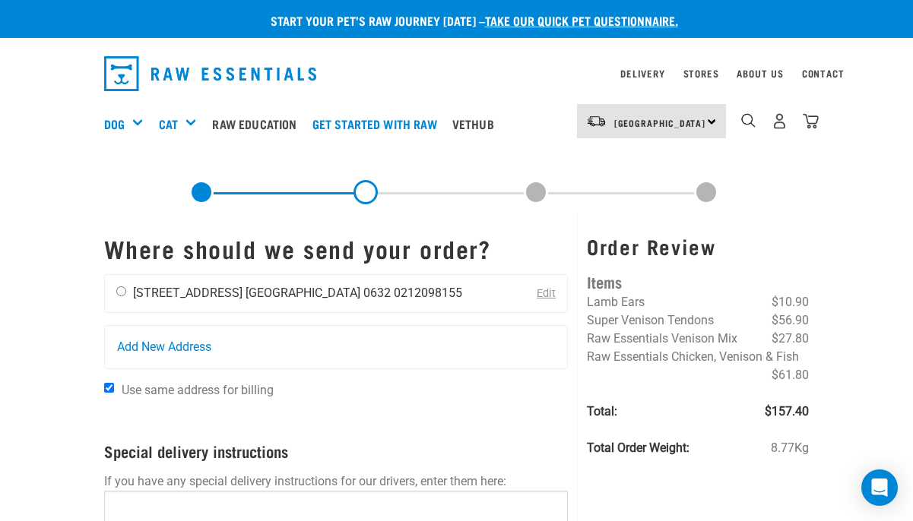
click at [121, 290] on input "radio" at bounding box center [121, 291] width 10 height 10
radio input "true"
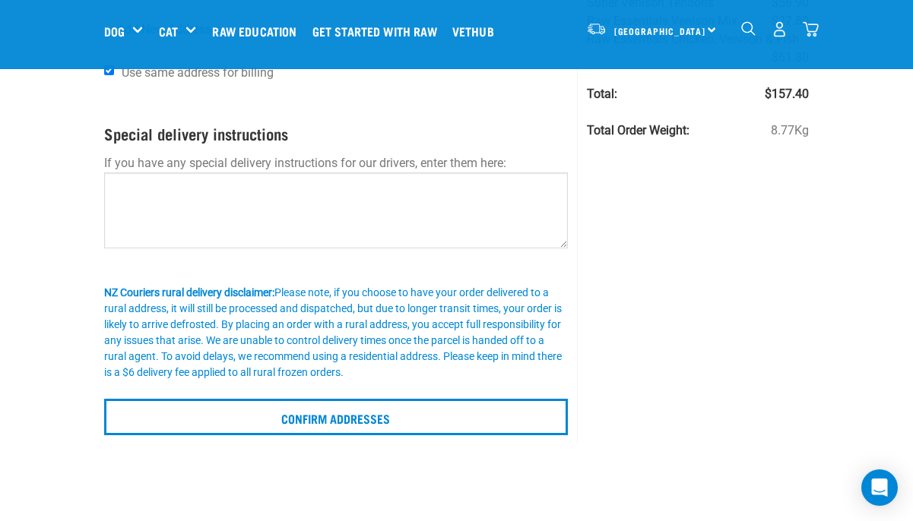
scroll to position [206, 0]
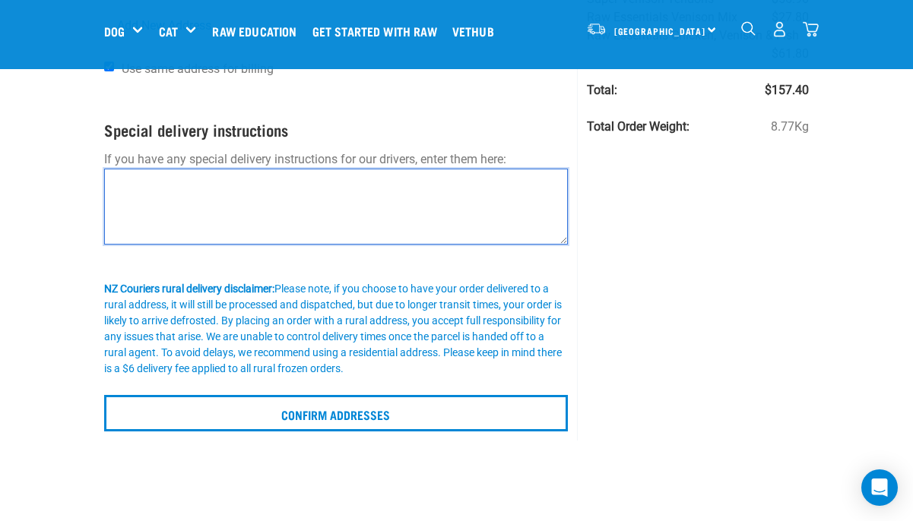
click at [172, 194] on textarea at bounding box center [336, 207] width 464 height 76
type textarea "l"
click at [188, 183] on textarea "Please hide deiver box behind wall at front door" at bounding box center [336, 207] width 464 height 76
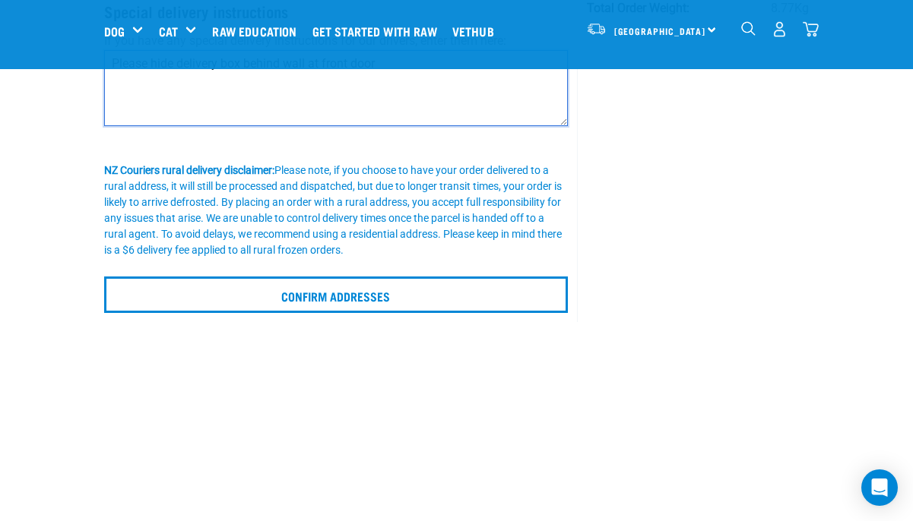
scroll to position [330, 0]
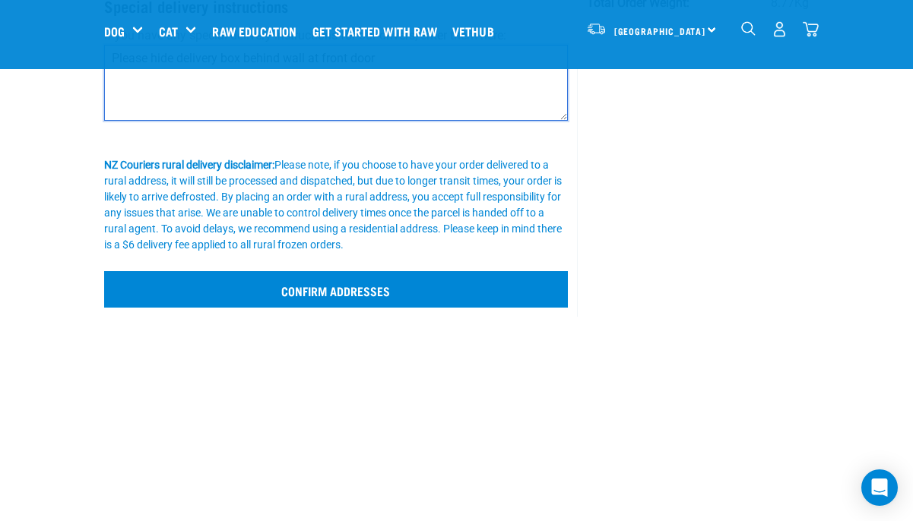
type textarea "Please hide delivery box behind wall at front door"
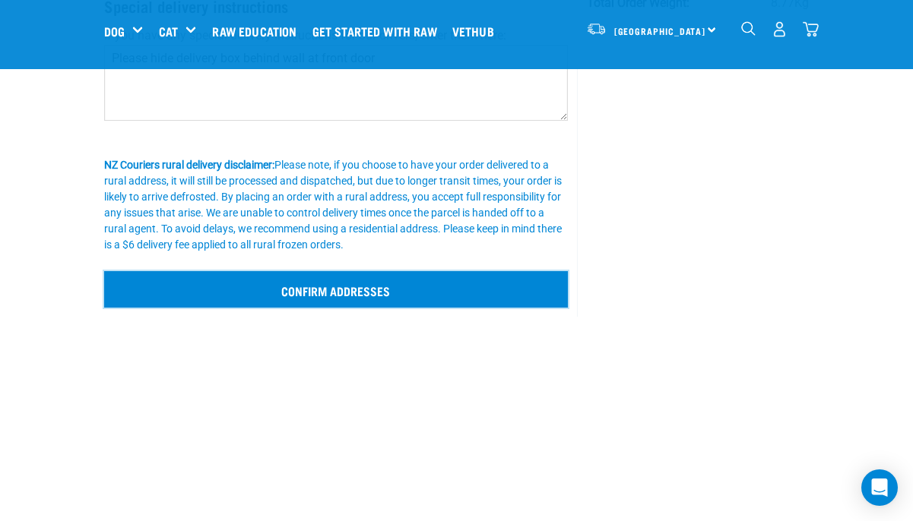
click at [287, 290] on input "Confirm addresses" at bounding box center [336, 289] width 464 height 36
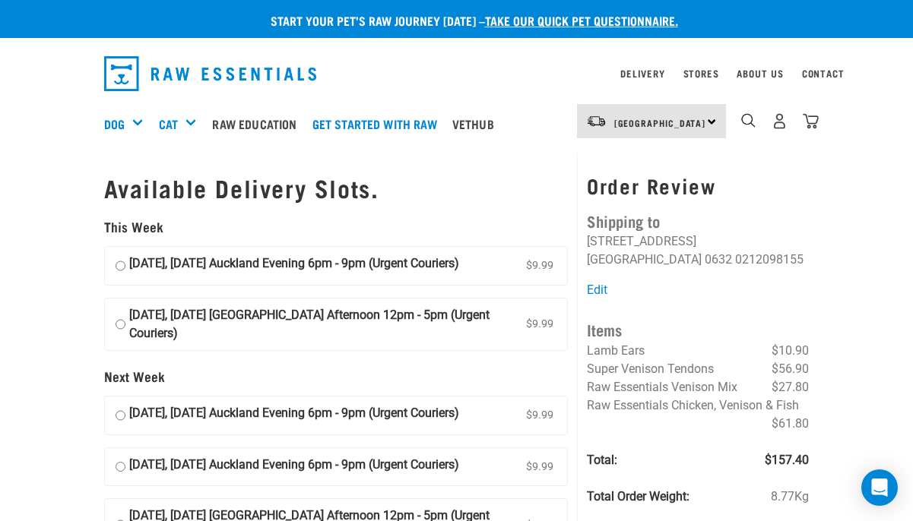
click at [122, 269] on input "[DATE], [DATE] Auckland Evening 6pm - 9pm (Urgent Couriers) $9.99" at bounding box center [120, 266] width 10 height 23
radio input "true"
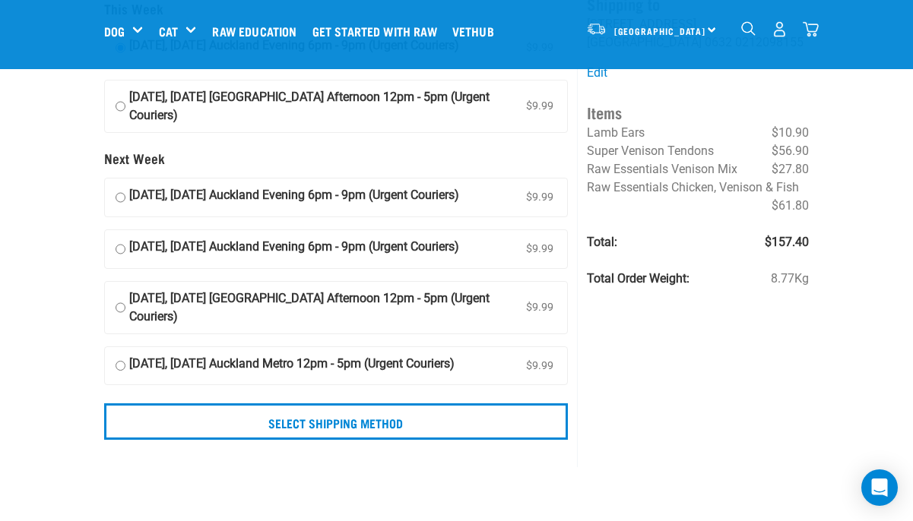
scroll to position [97, 0]
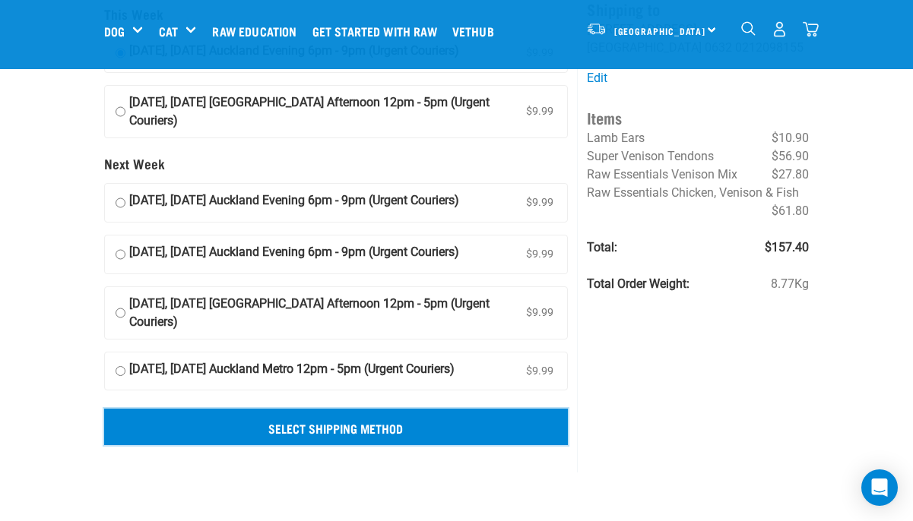
click at [304, 434] on input "Select Shipping Method" at bounding box center [336, 427] width 464 height 36
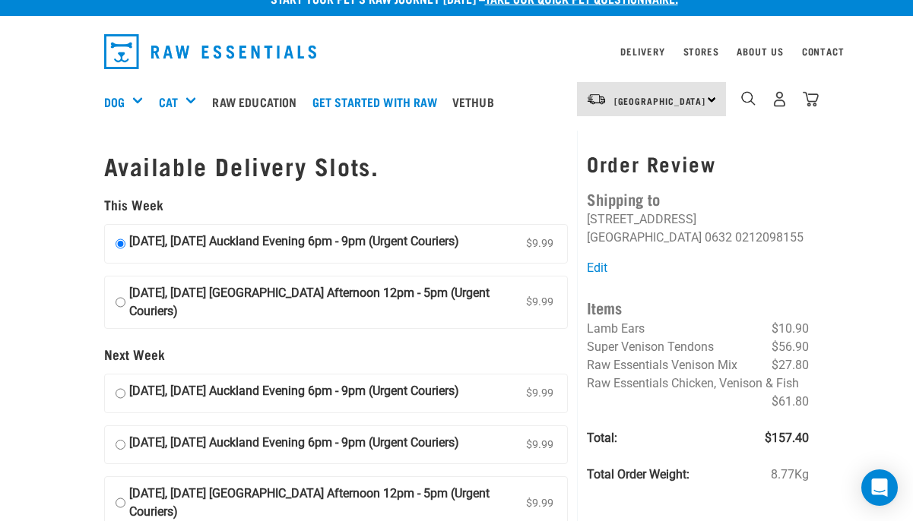
scroll to position [0, 0]
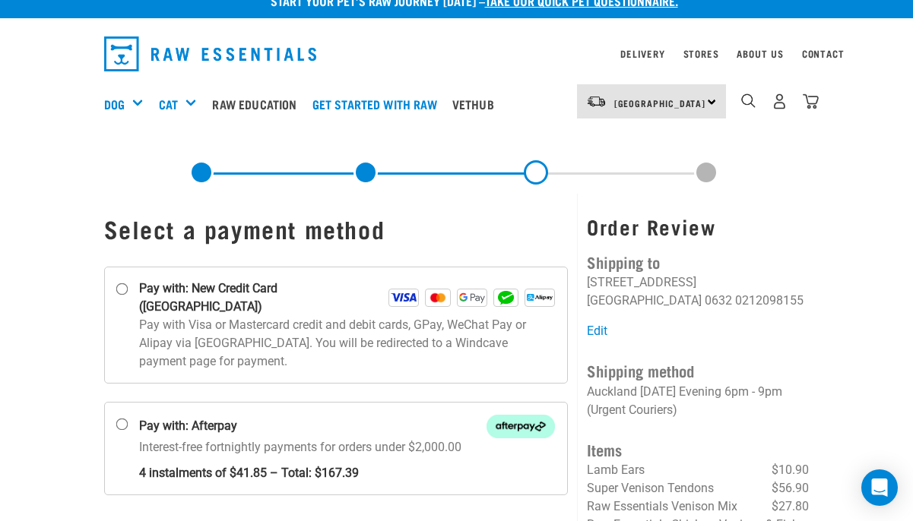
scroll to position [3, 0]
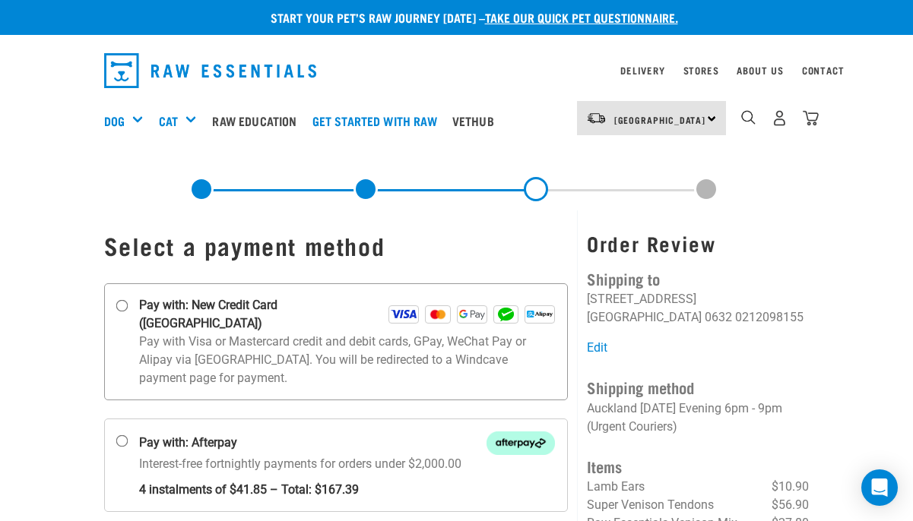
click at [125, 305] on input "Pay with: New Credit Card ([GEOGRAPHIC_DATA])" at bounding box center [121, 306] width 12 height 12
radio input "true"
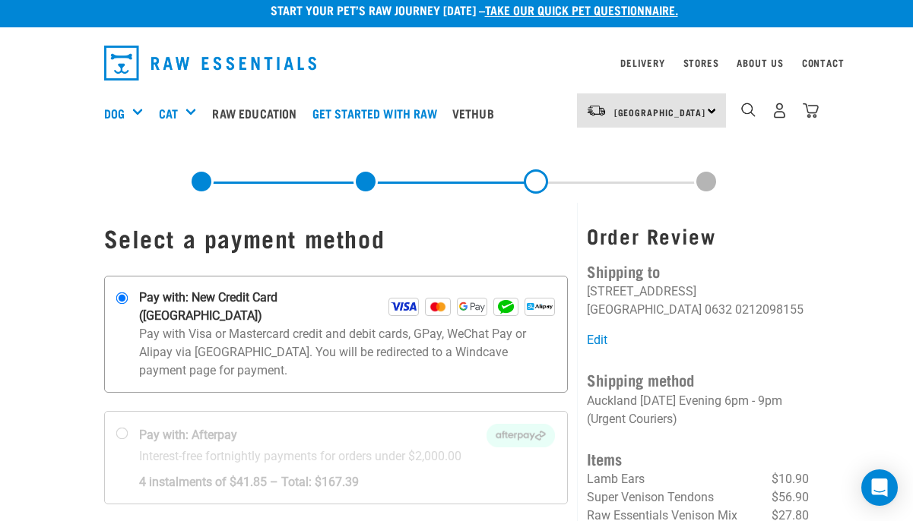
scroll to position [0, 0]
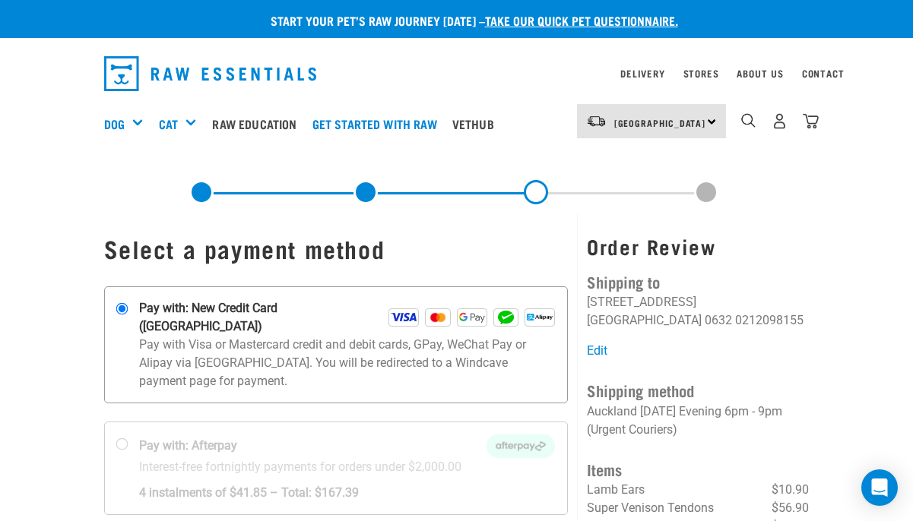
click at [505, 362] on p "Pay with Visa or Mastercard credit and debit cards, GPay, WeChat Pay or Alipay …" at bounding box center [347, 363] width 416 height 55
click at [128, 315] on input "Pay with: New Credit Card ([GEOGRAPHIC_DATA])" at bounding box center [121, 309] width 12 height 12
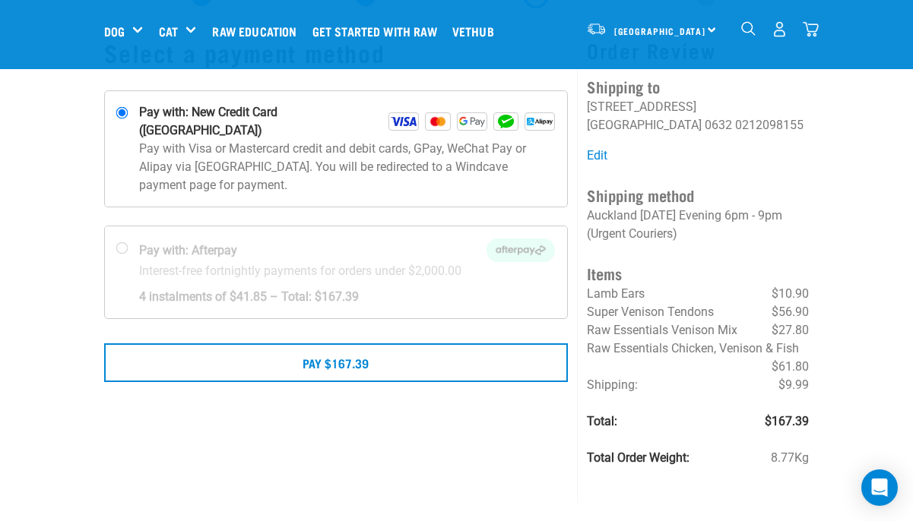
scroll to position [112, 0]
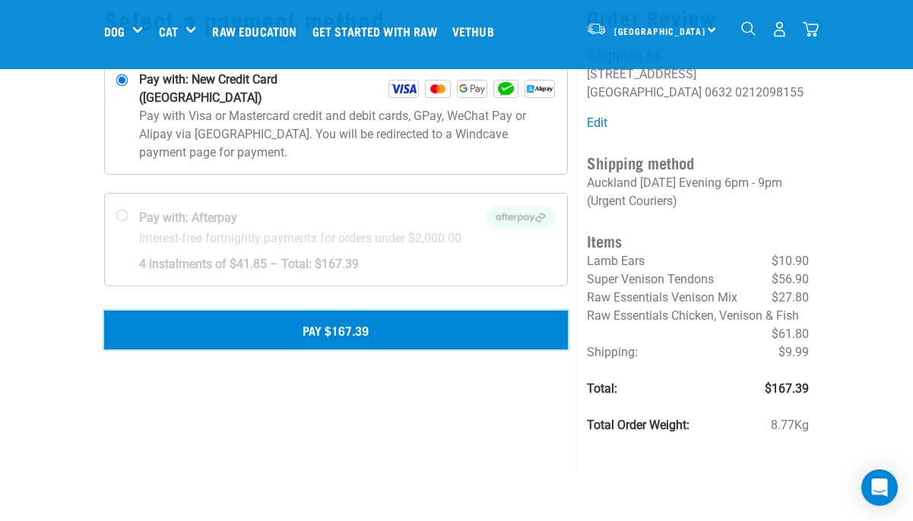
click at [475, 321] on button "Pay $167.39" at bounding box center [336, 330] width 464 height 38
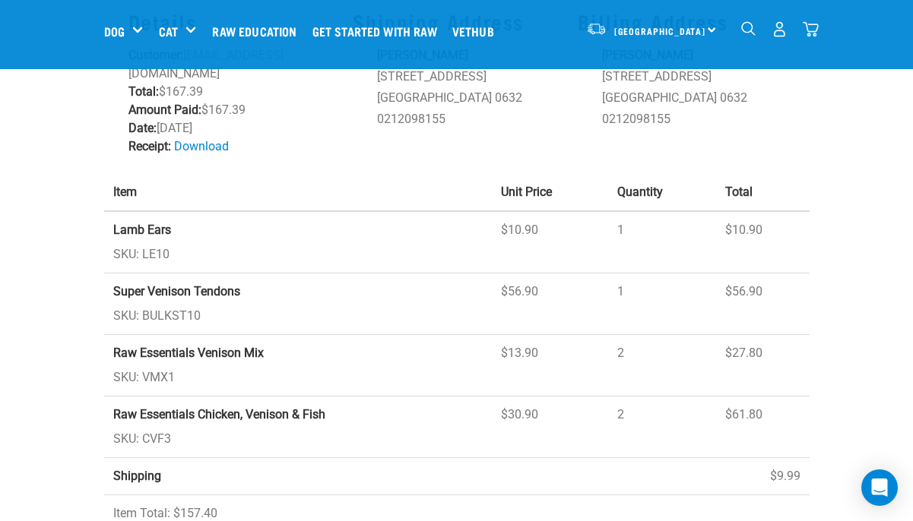
scroll to position [2, 0]
